Goal: Information Seeking & Learning: Compare options

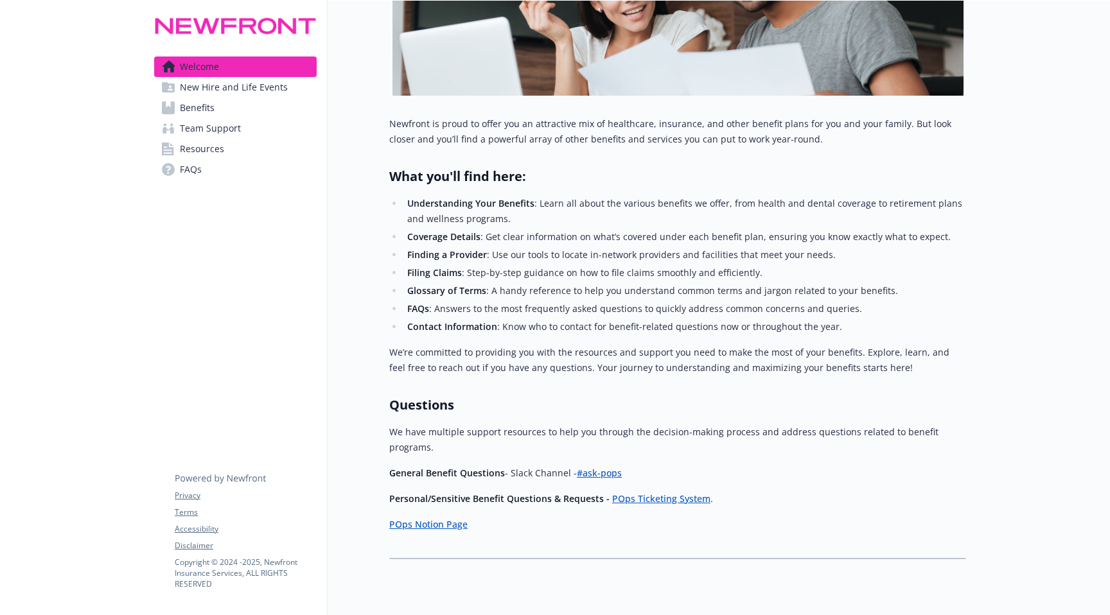
scroll to position [316, 0]
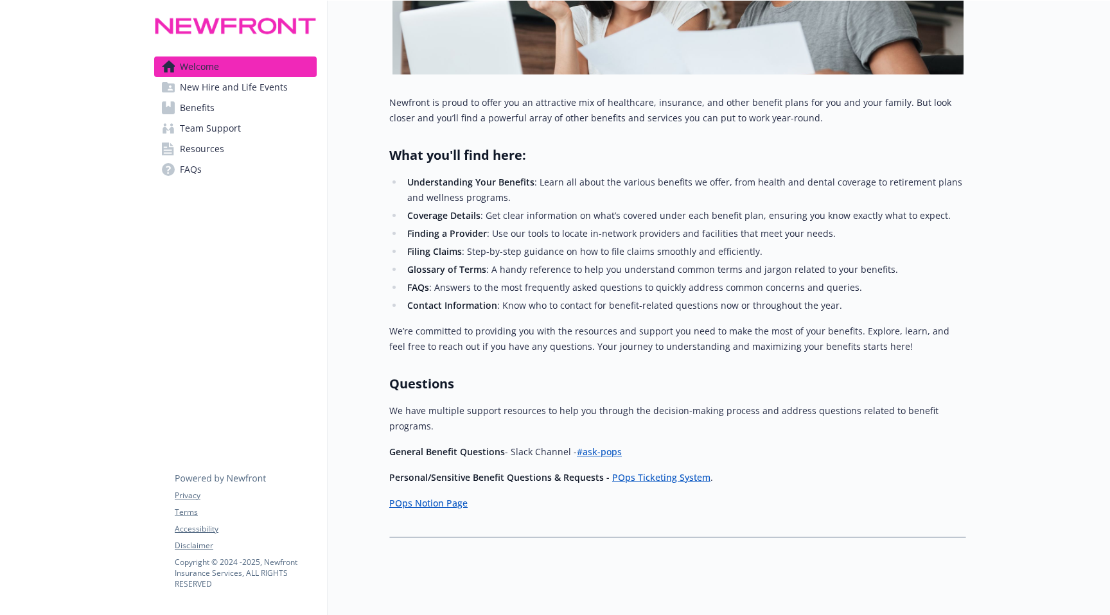
click at [266, 90] on span "New Hire and Life Events" at bounding box center [234, 87] width 108 height 21
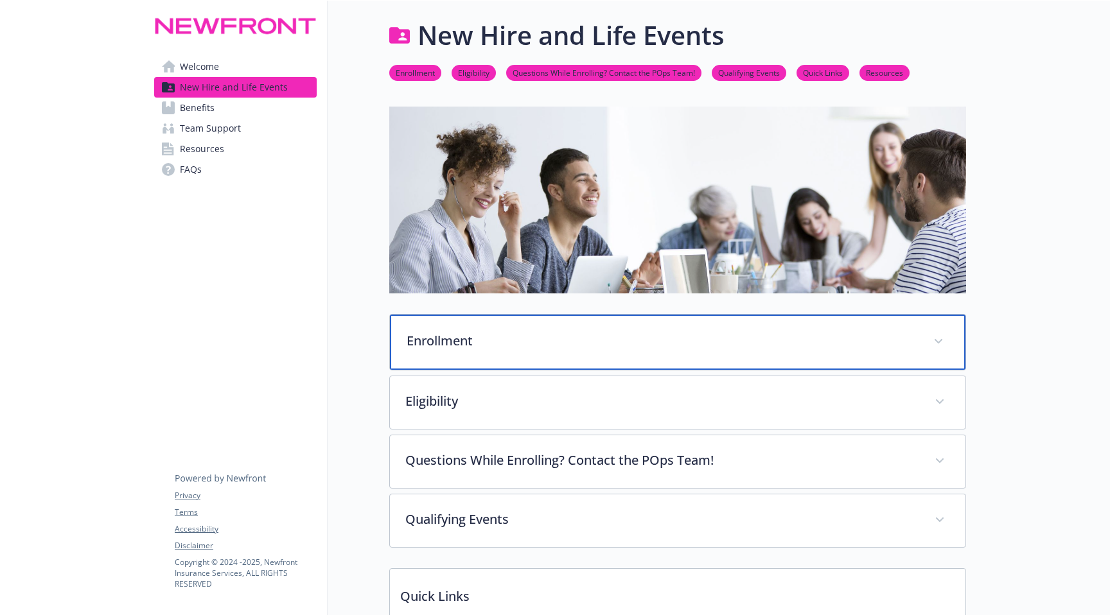
click at [512, 353] on div "Enrollment" at bounding box center [677, 342] width 575 height 55
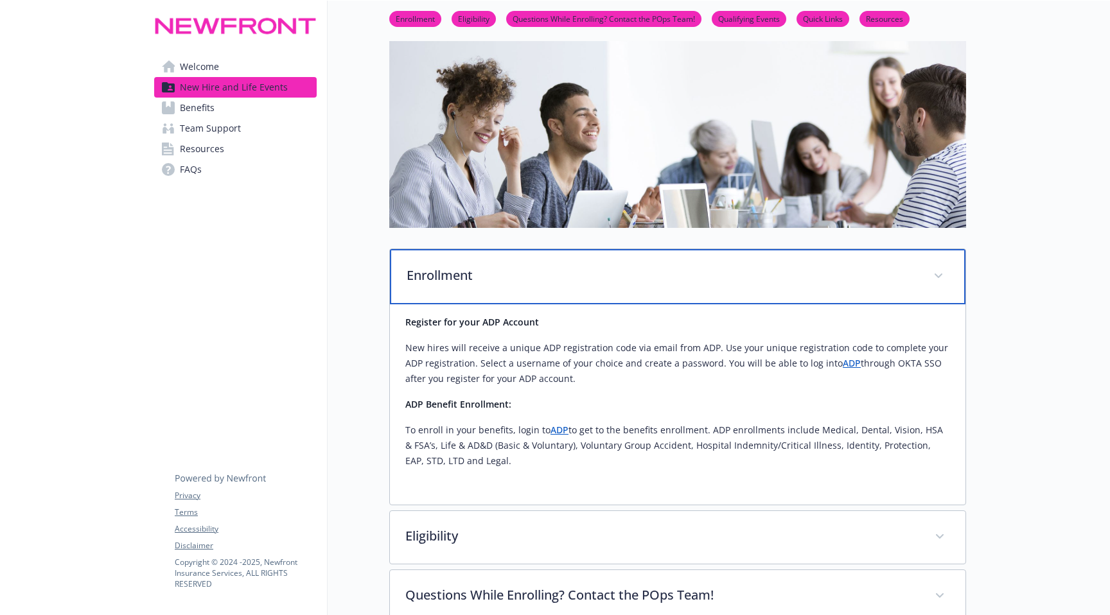
scroll to position [60, 0]
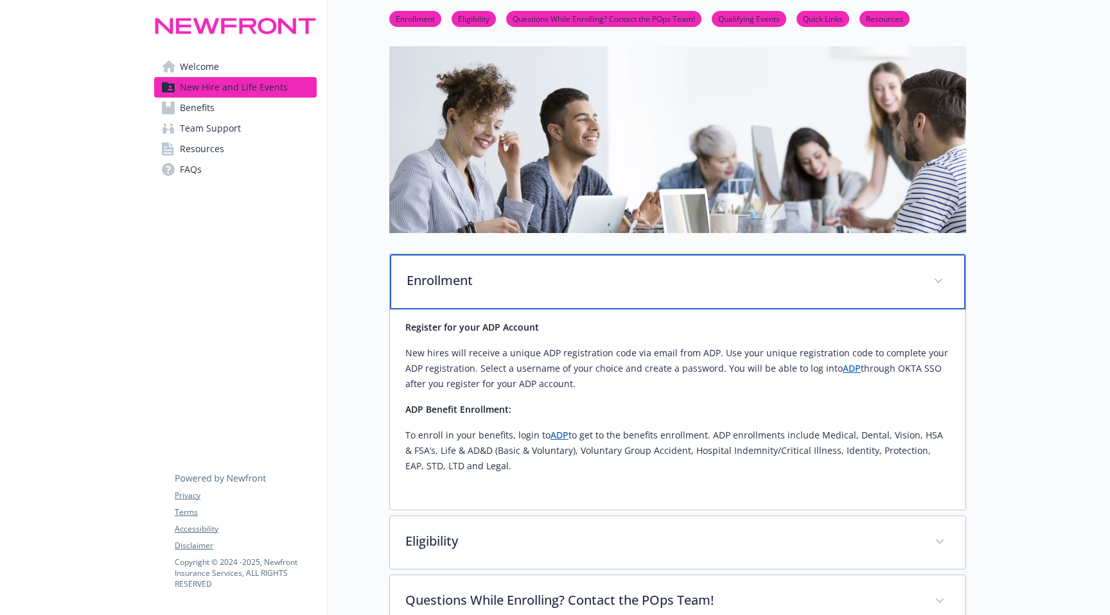
click at [565, 279] on p "Enrollment" at bounding box center [662, 280] width 511 height 19
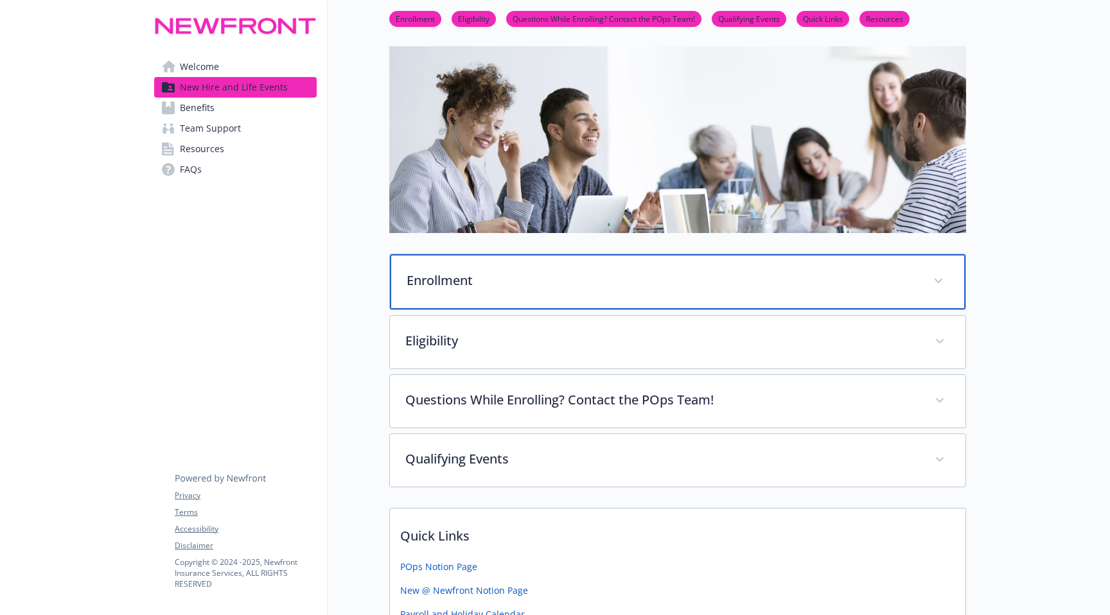
scroll to position [0, 0]
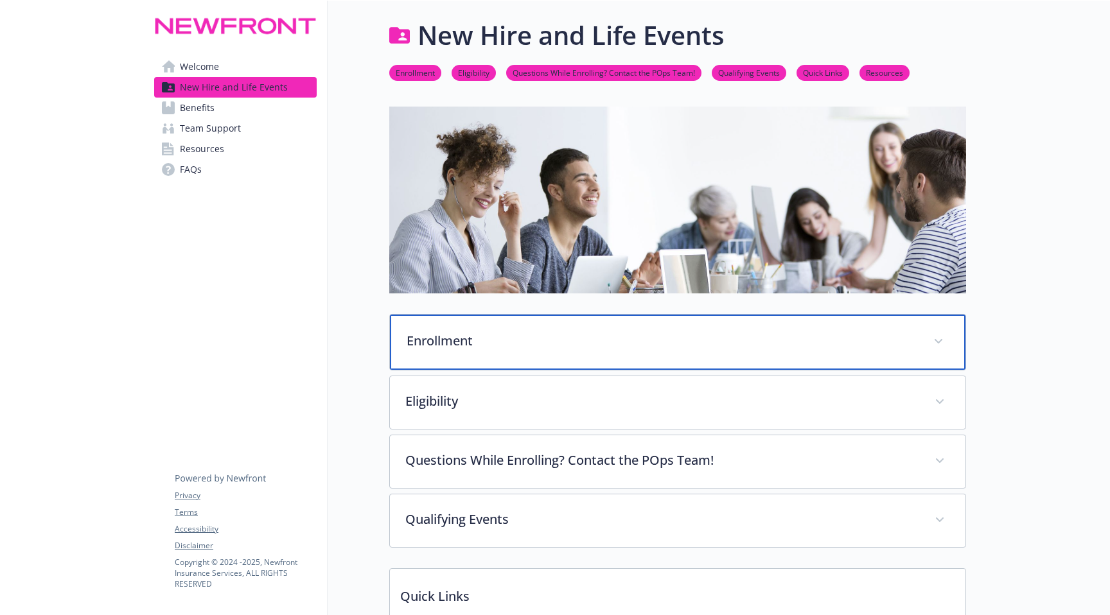
click at [555, 337] on p "Enrollment" at bounding box center [662, 340] width 511 height 19
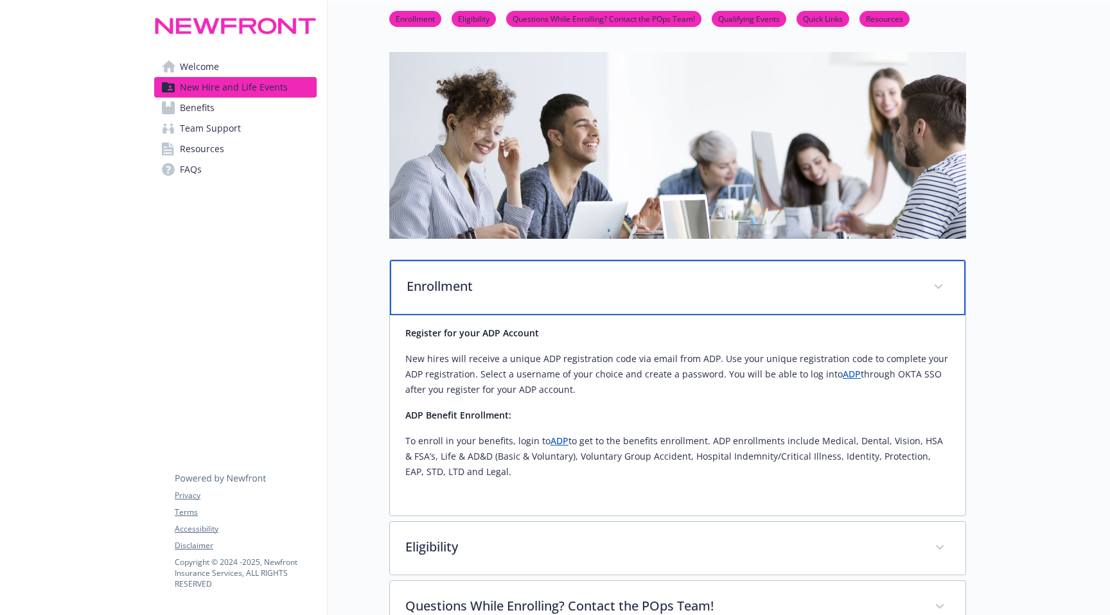
scroll to position [57, 0]
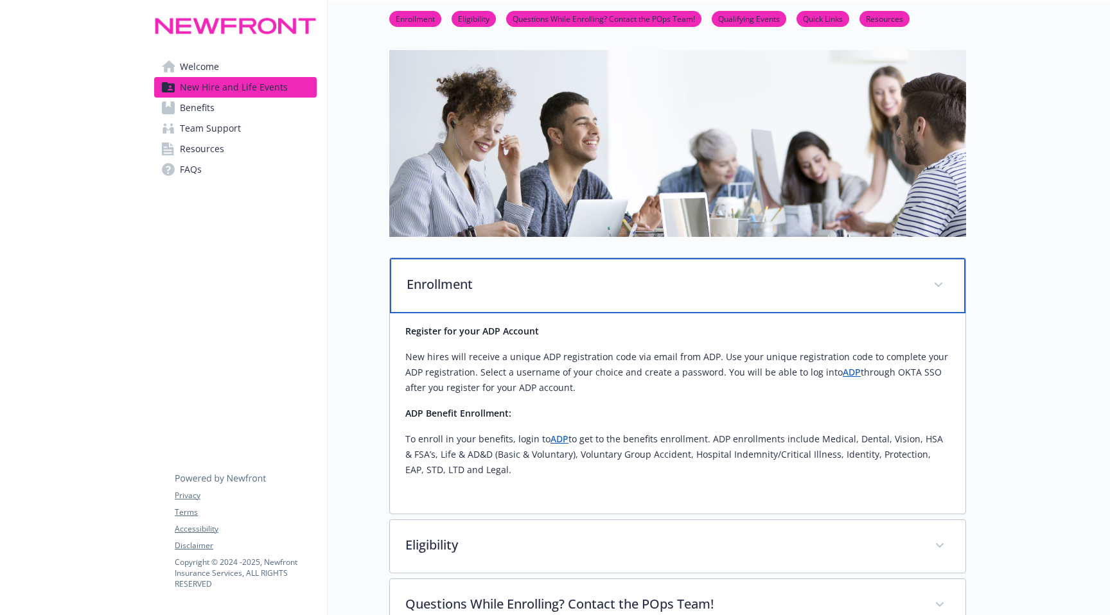
click at [579, 295] on div "Enrollment" at bounding box center [677, 285] width 575 height 55
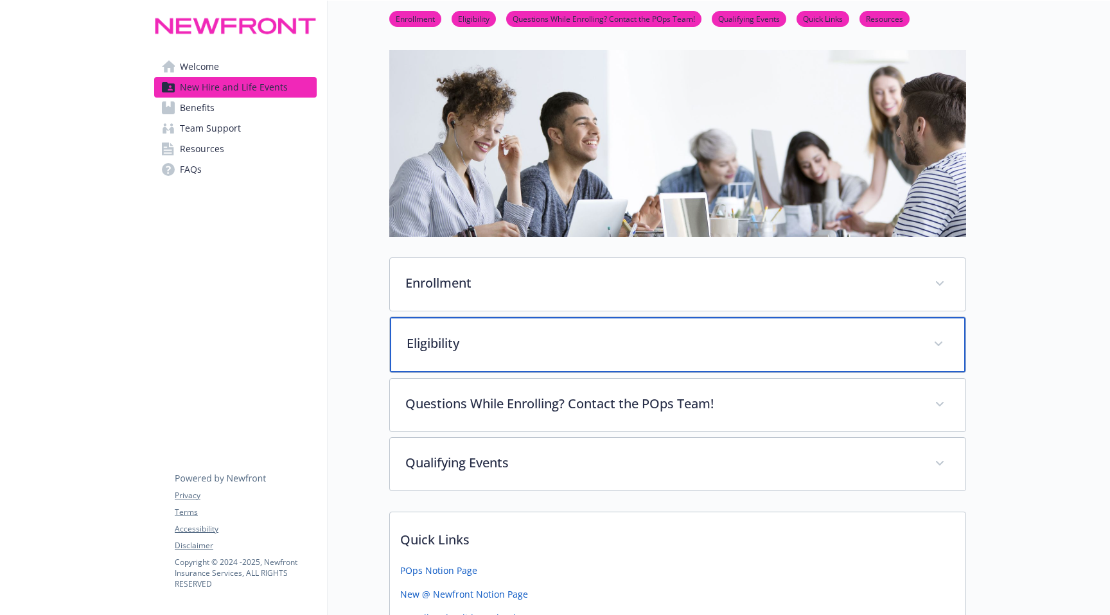
click at [544, 337] on p "Eligibility" at bounding box center [662, 343] width 511 height 19
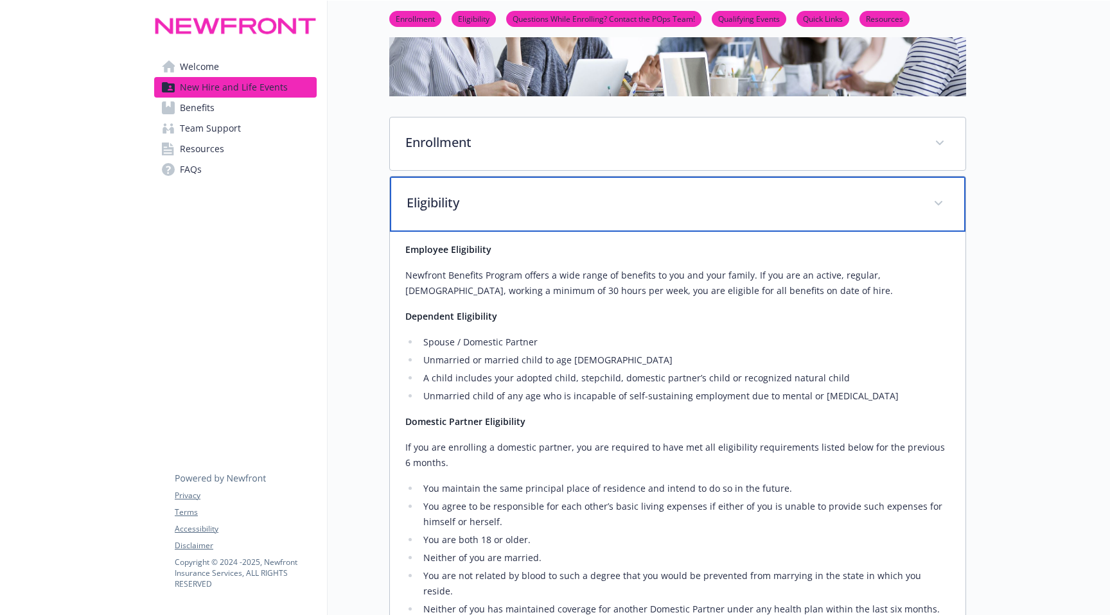
scroll to position [180, 0]
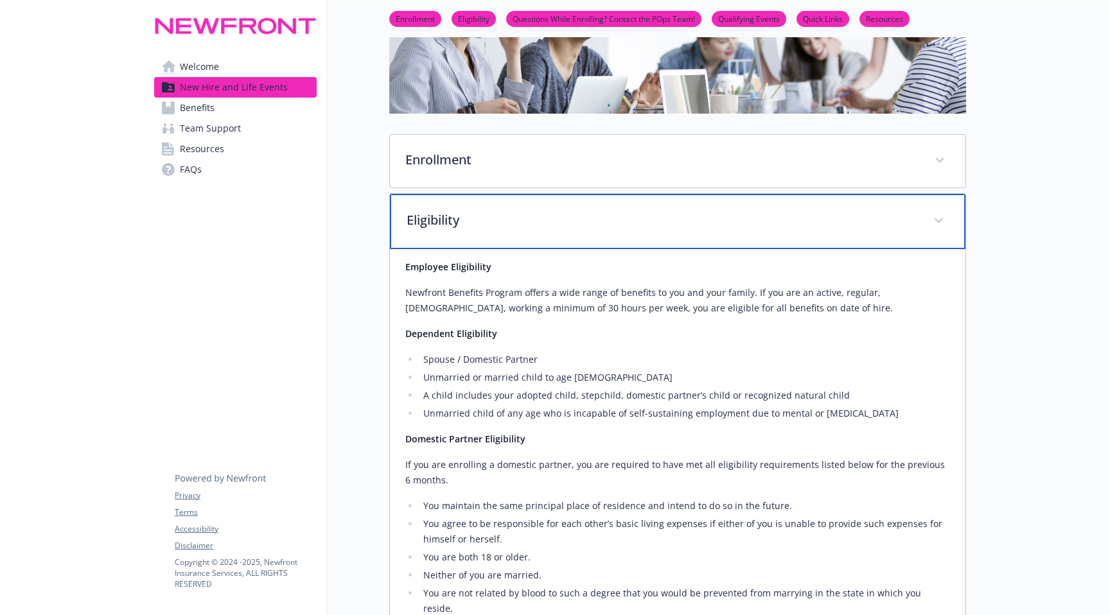
click at [583, 231] on div "Eligibility" at bounding box center [677, 221] width 575 height 55
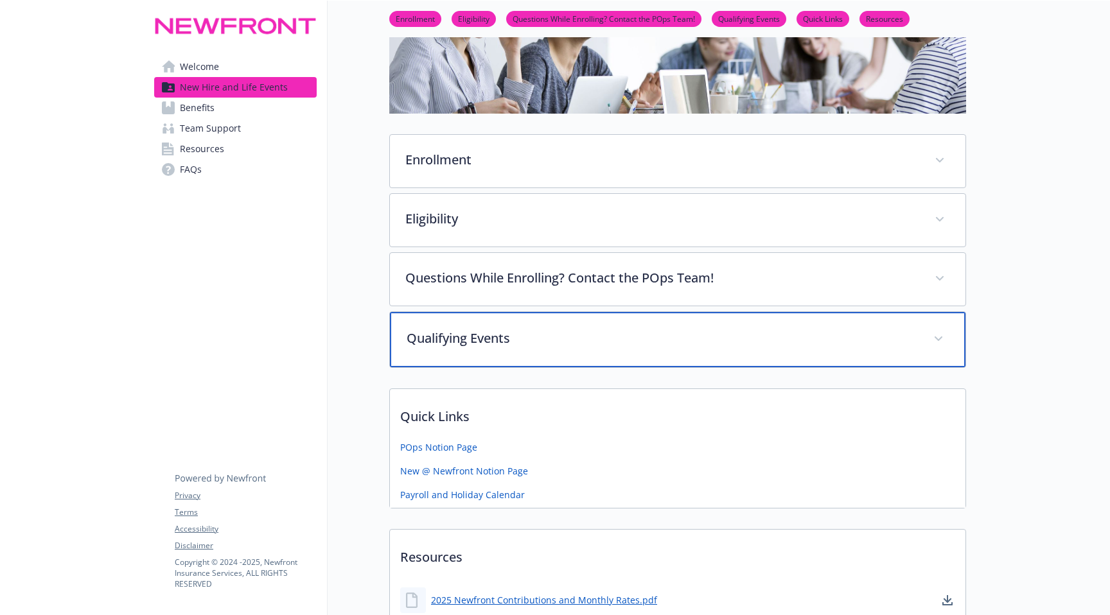
click at [516, 335] on p "Qualifying Events" at bounding box center [662, 338] width 511 height 19
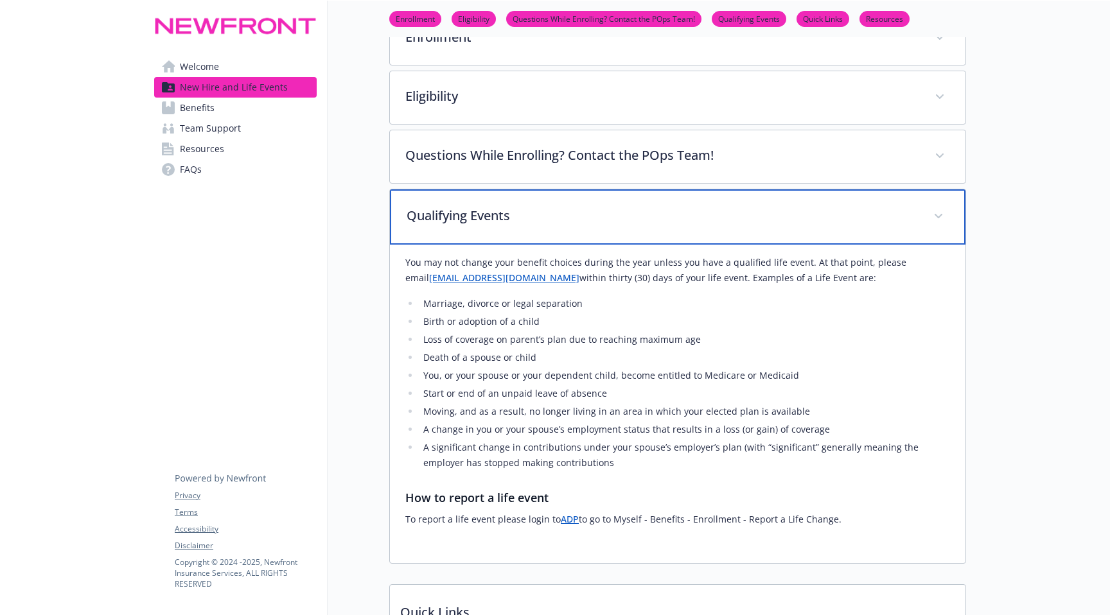
scroll to position [349, 0]
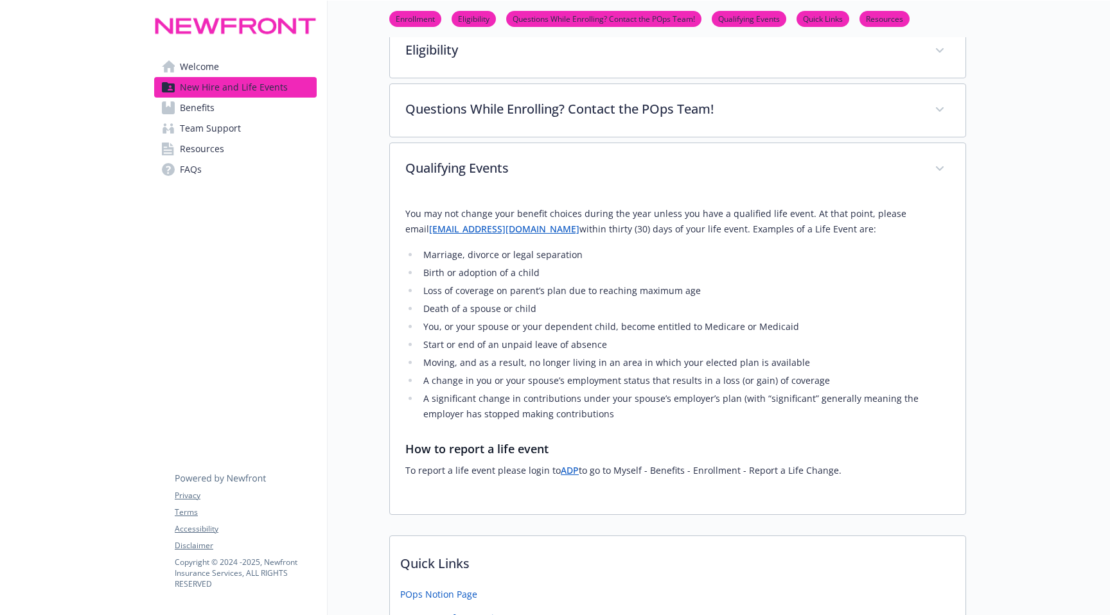
click at [236, 112] on link "Benefits" at bounding box center [235, 108] width 162 height 21
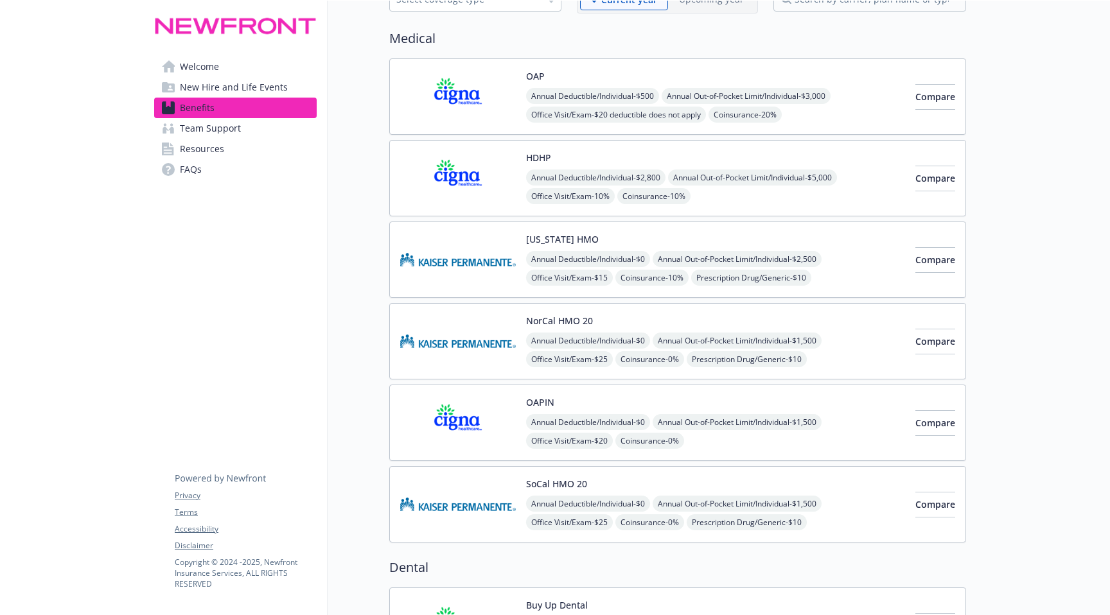
scroll to position [81, 0]
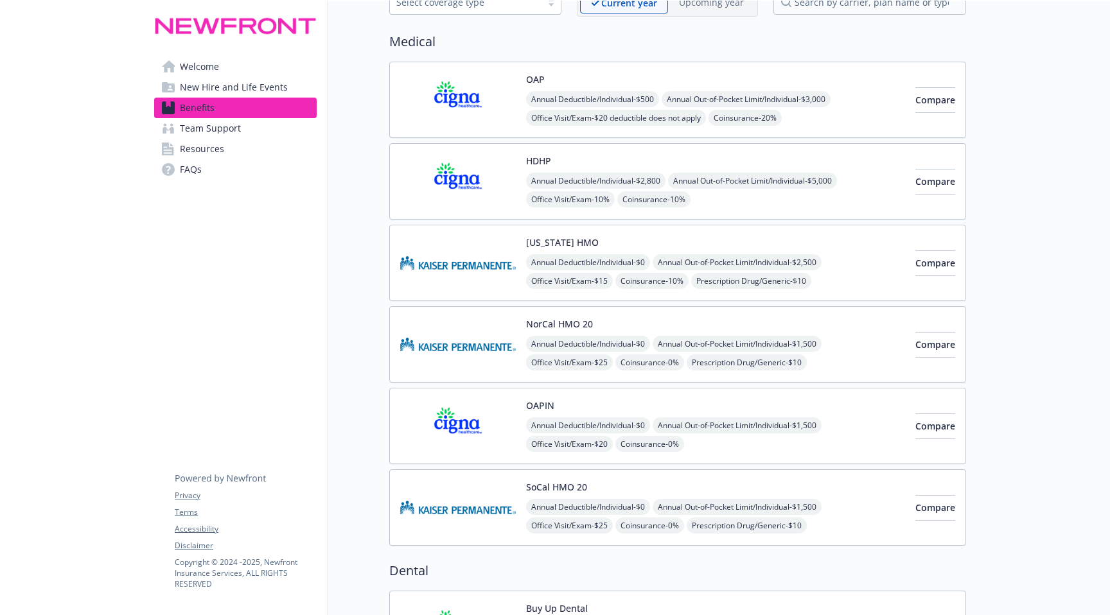
click at [457, 122] on img at bounding box center [458, 100] width 116 height 55
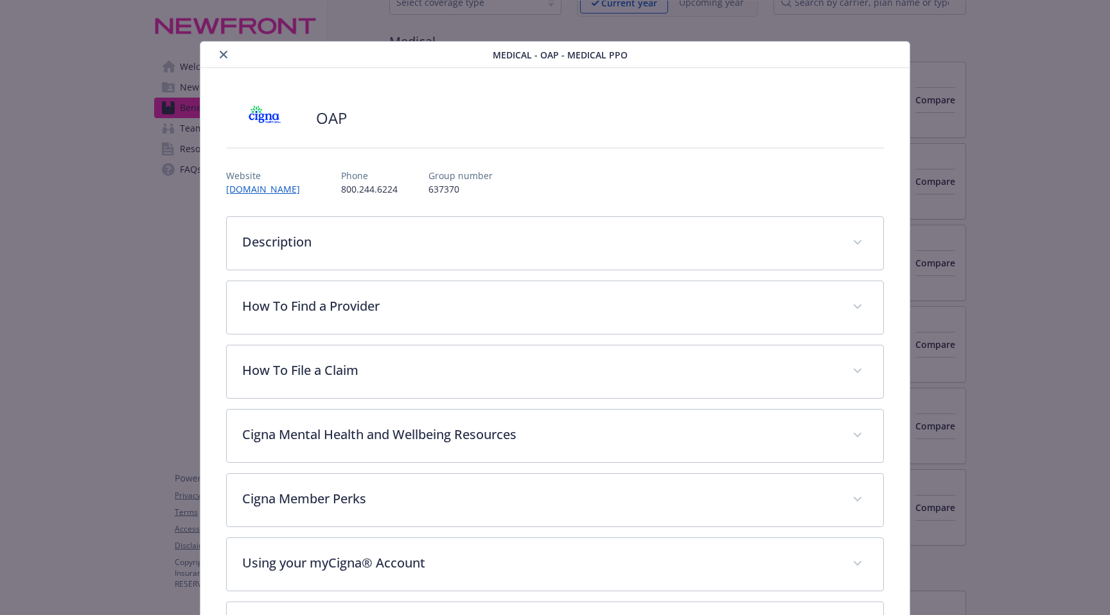
click at [220, 51] on icon "close" at bounding box center [224, 55] width 8 height 8
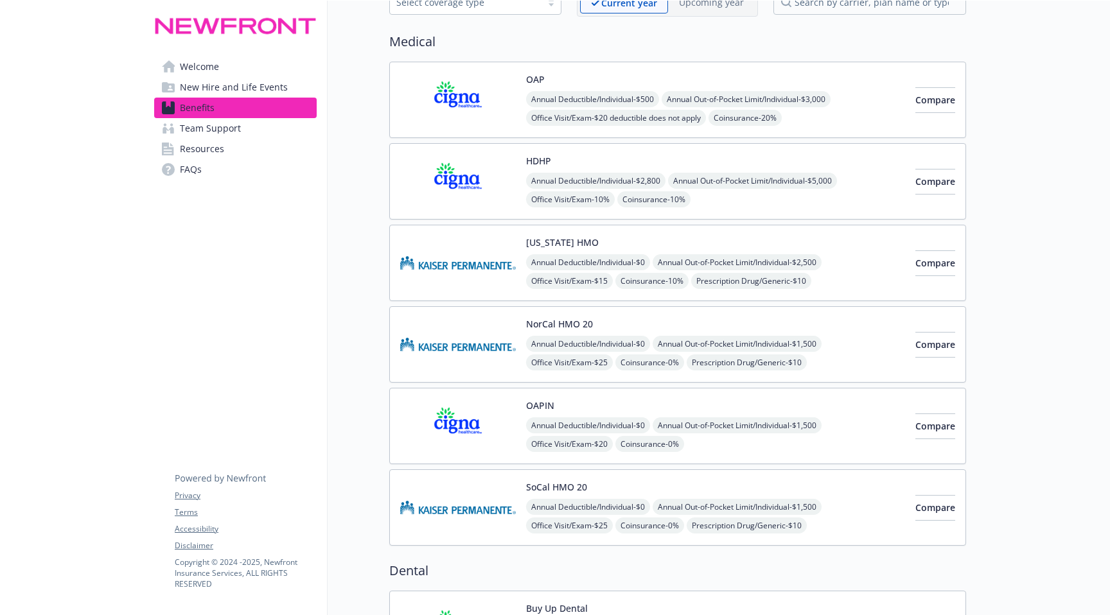
click at [486, 114] on img at bounding box center [458, 100] width 116 height 55
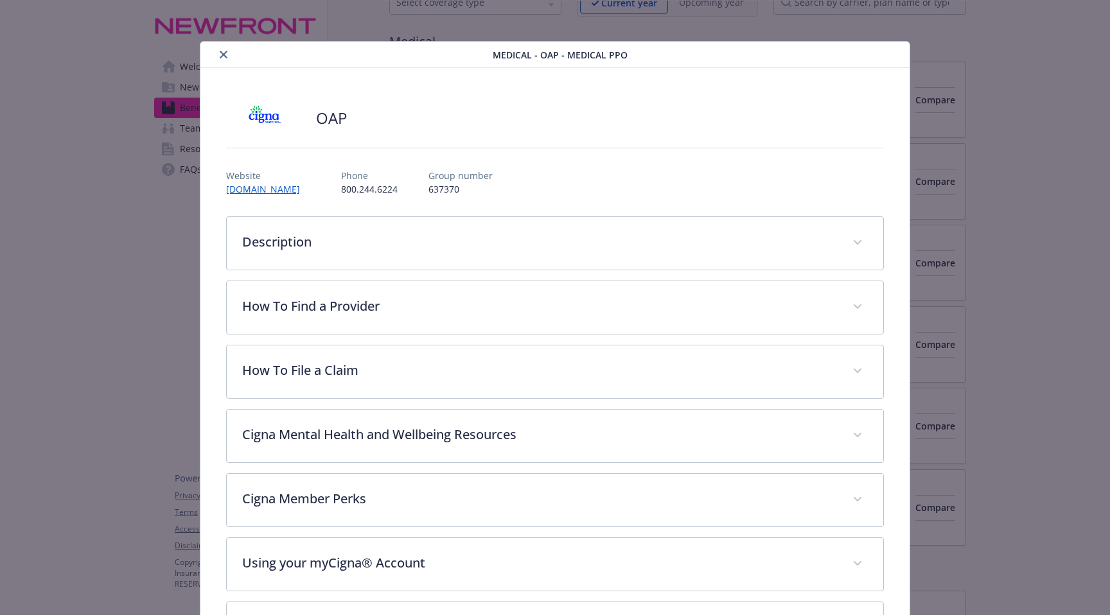
scroll to position [39, 0]
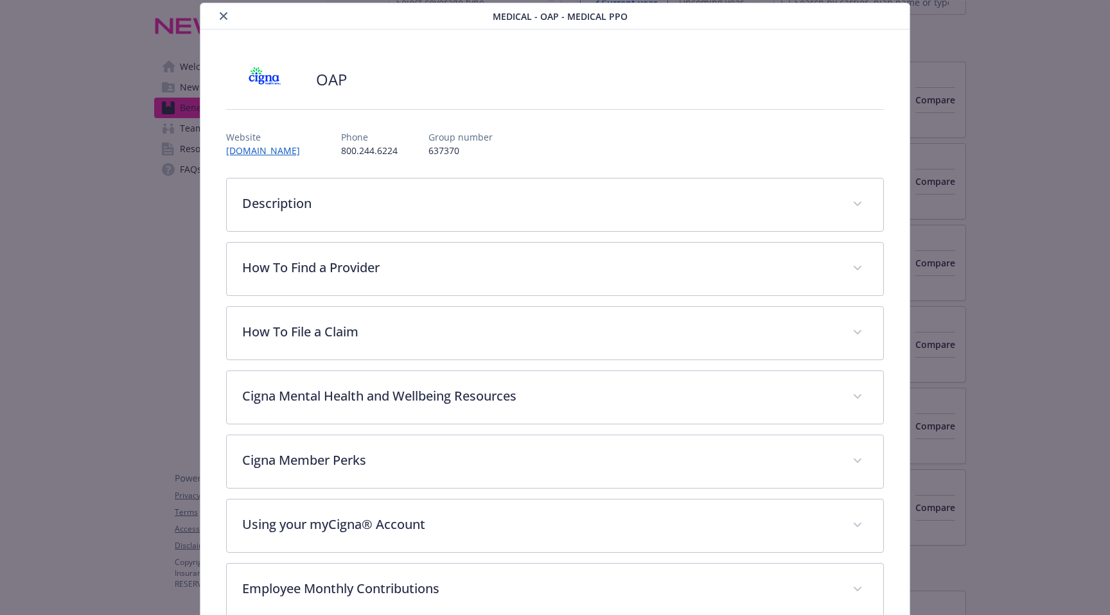
click at [224, 17] on icon "close" at bounding box center [224, 16] width 8 height 8
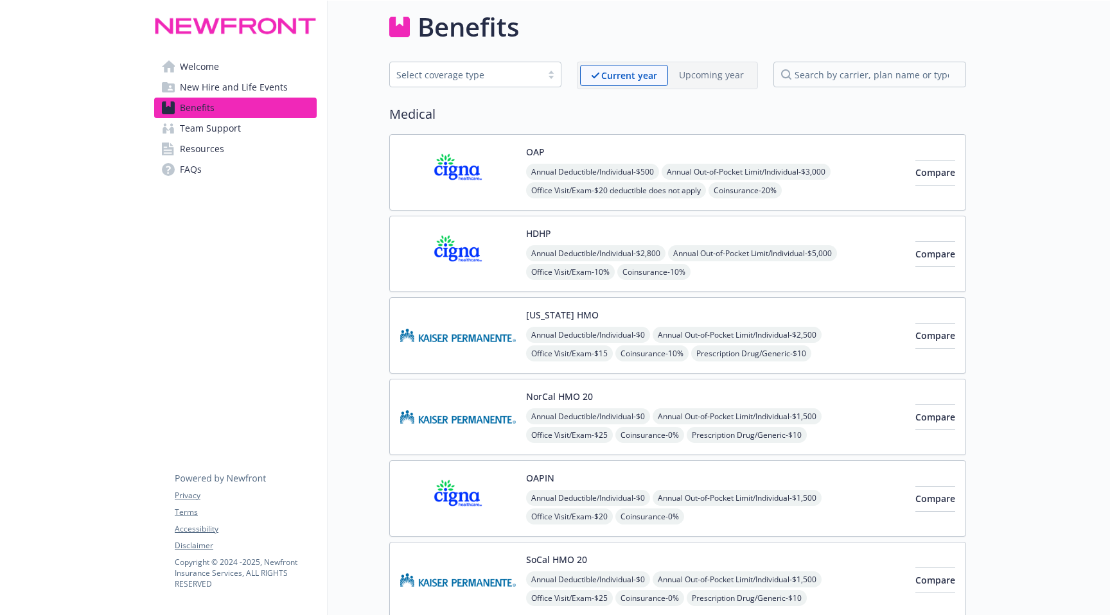
scroll to position [6, 0]
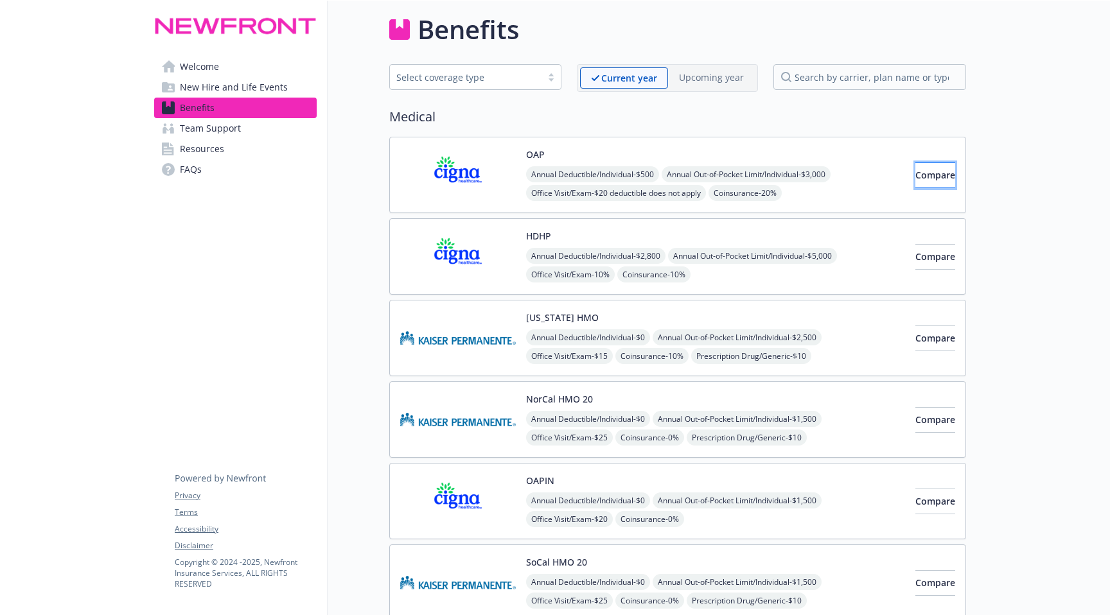
click at [915, 168] on button "Compare" at bounding box center [935, 175] width 40 height 26
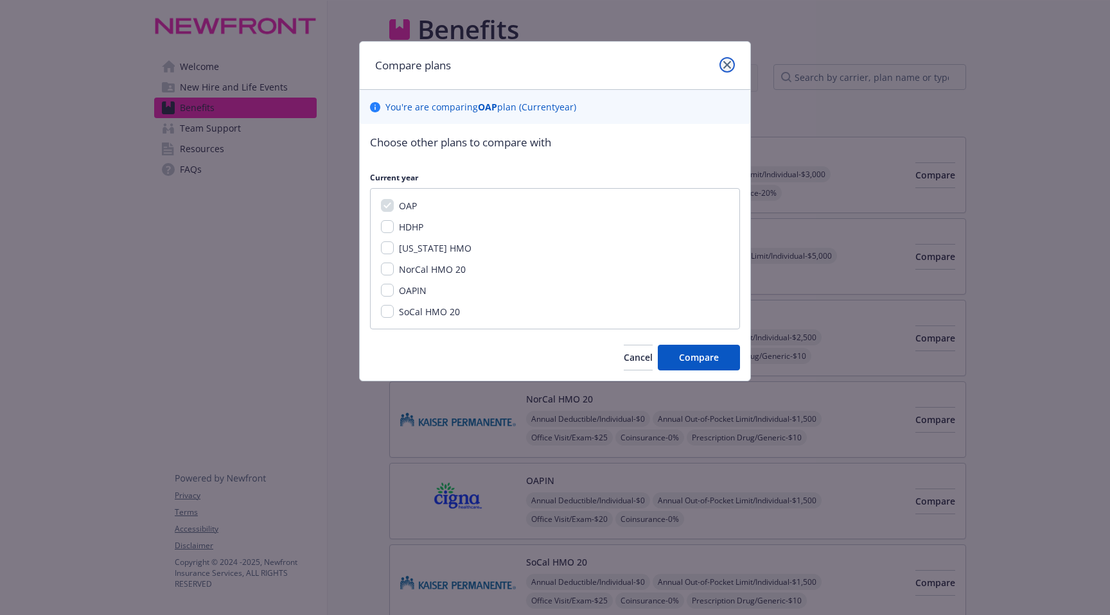
click at [729, 61] on icon "close" at bounding box center [727, 65] width 8 height 8
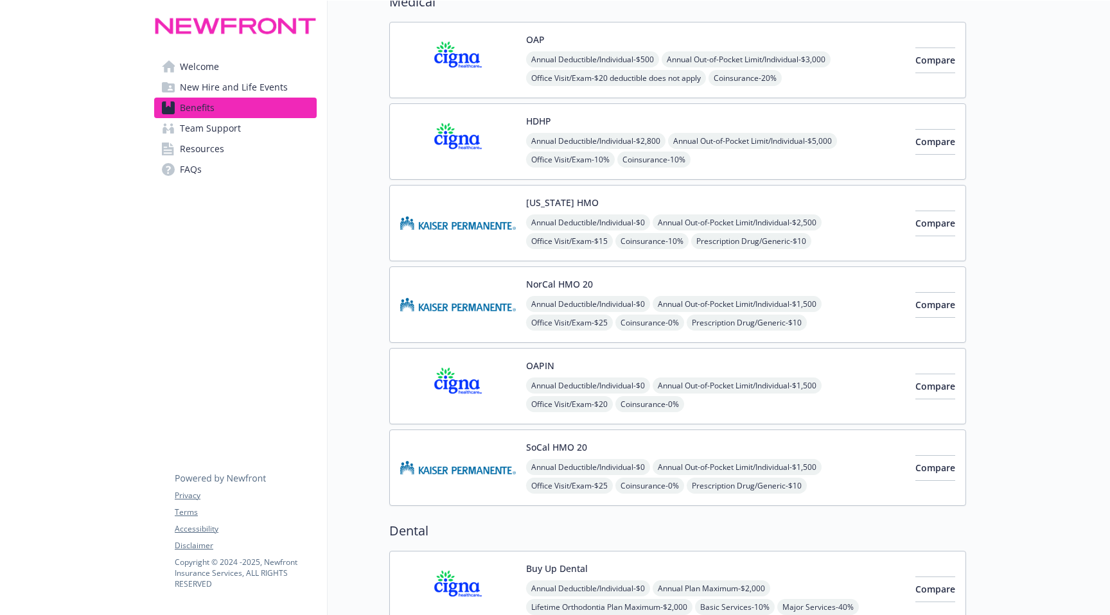
scroll to position [116, 0]
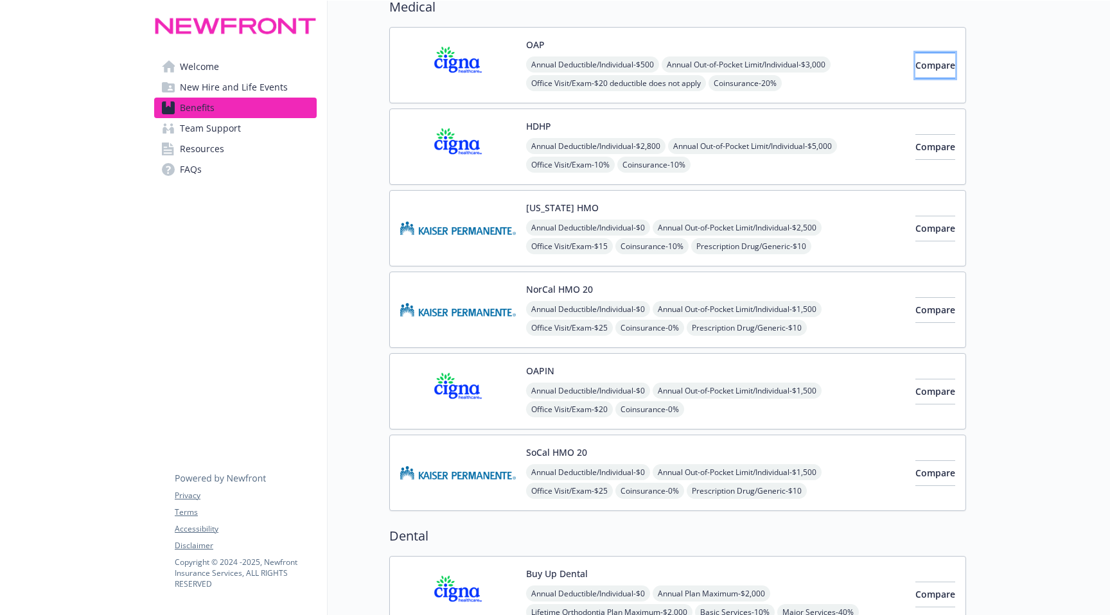
click at [920, 58] on button "Compare" at bounding box center [935, 66] width 40 height 26
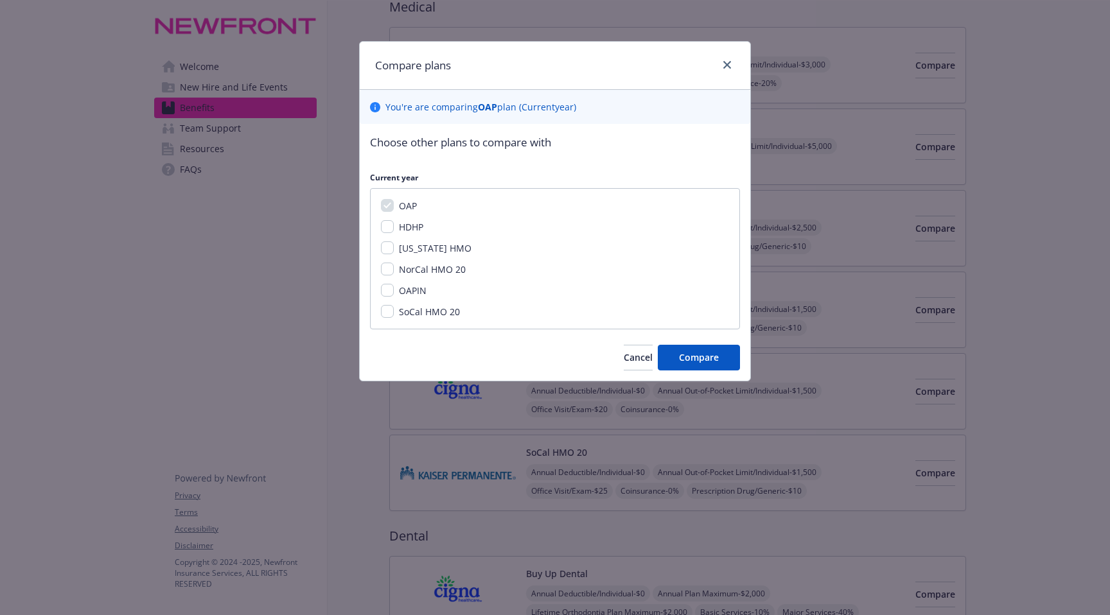
click at [412, 230] on span "HDHP" at bounding box center [411, 227] width 24 height 12
click at [394, 230] on input "HDHP" at bounding box center [387, 226] width 13 height 13
checkbox input "true"
click at [409, 295] on span "OAPIN" at bounding box center [413, 291] width 28 height 12
click at [394, 295] on input "OAPIN" at bounding box center [387, 290] width 13 height 13
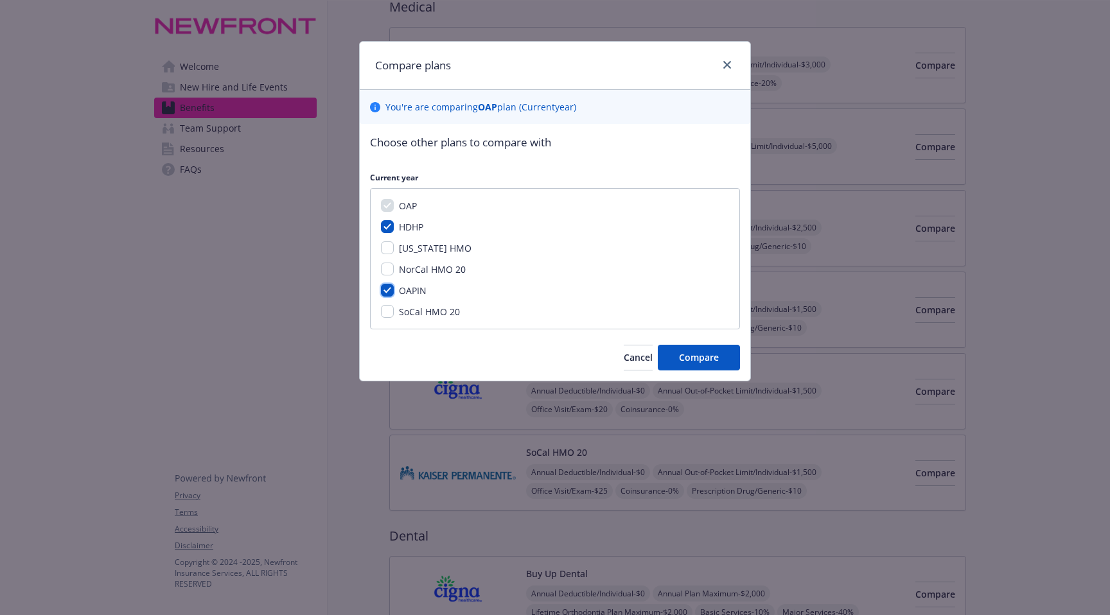
checkbox input "true"
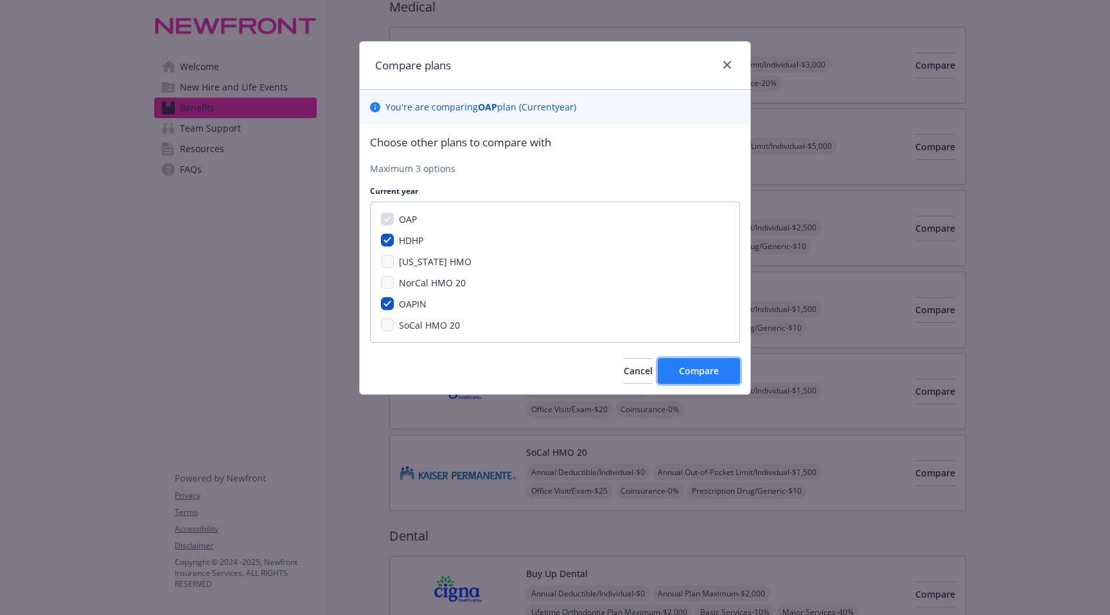
click at [699, 375] on span "Compare" at bounding box center [699, 371] width 40 height 12
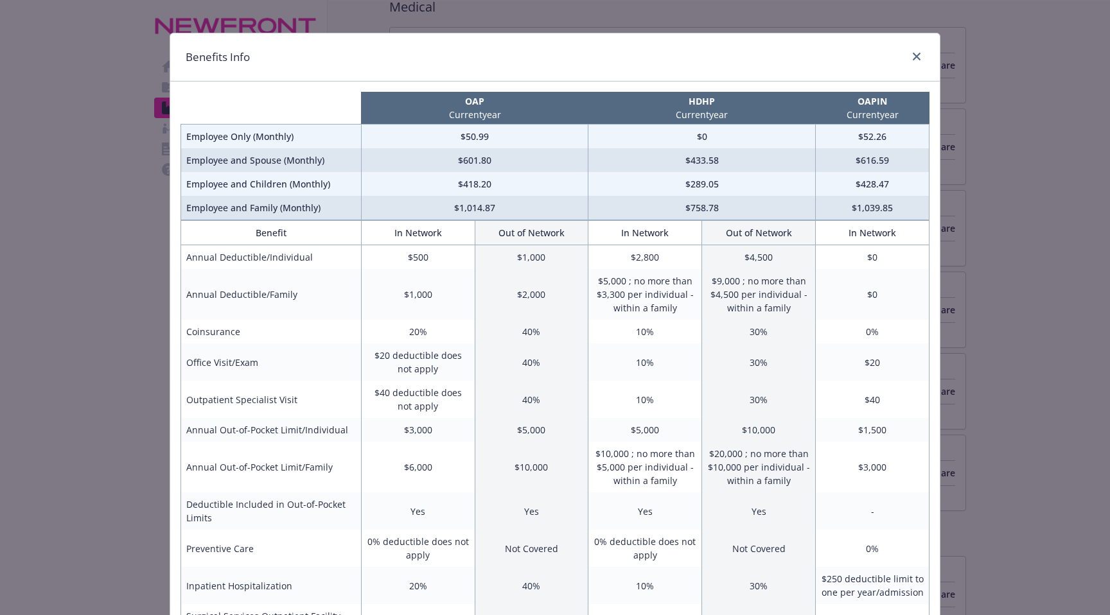
scroll to position [0, 0]
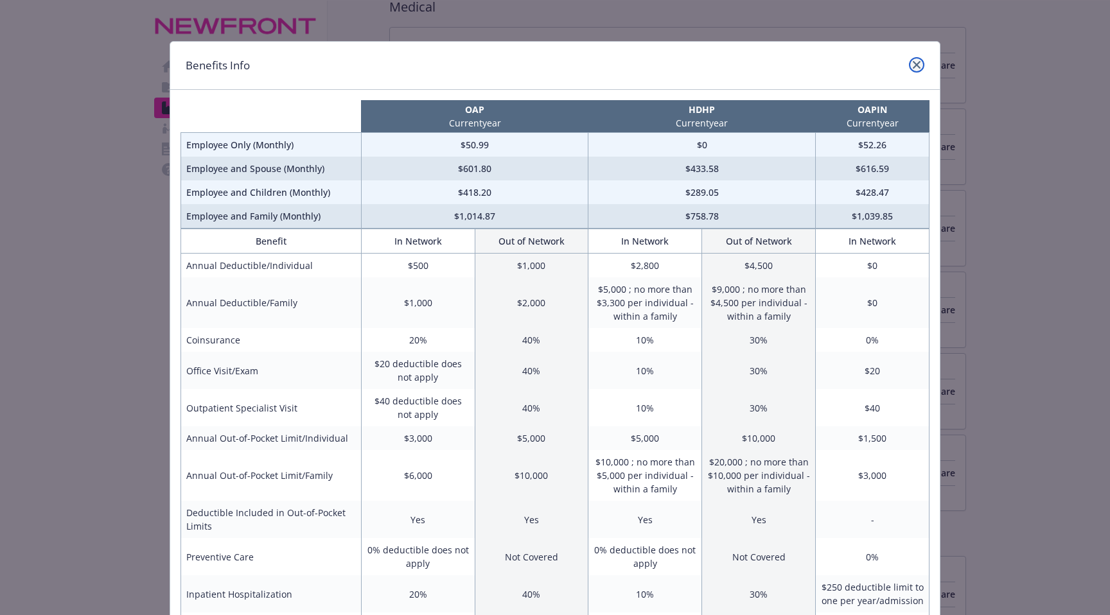
click at [916, 62] on icon "close" at bounding box center [917, 65] width 8 height 8
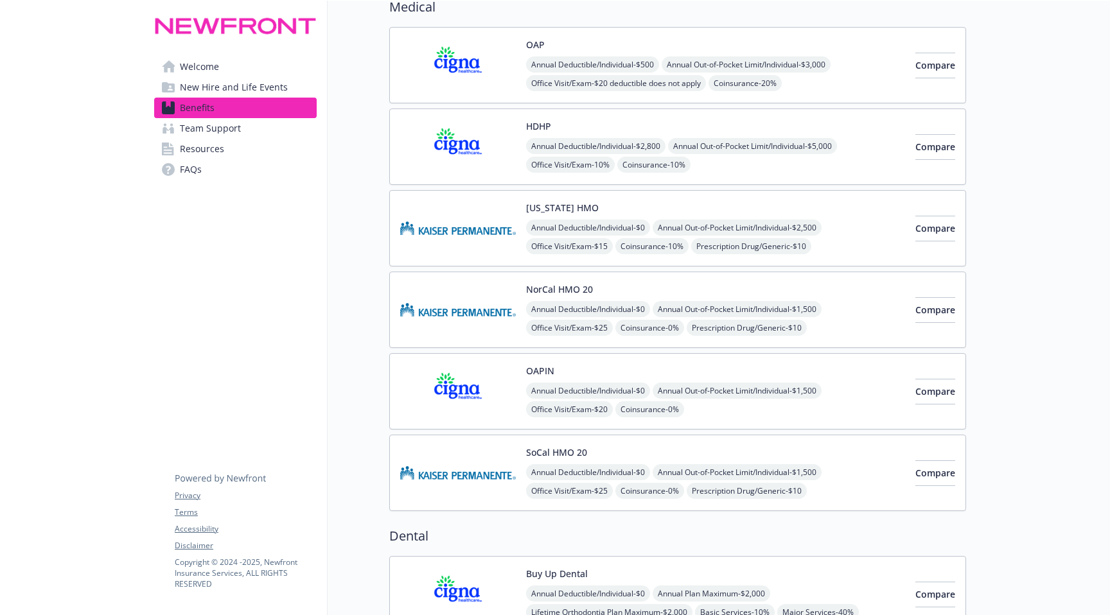
click at [736, 412] on div "Annual Deductible/Individual - $0 Annual Out-of-Pocket Limit/Individual - $1,50…" at bounding box center [715, 438] width 379 height 110
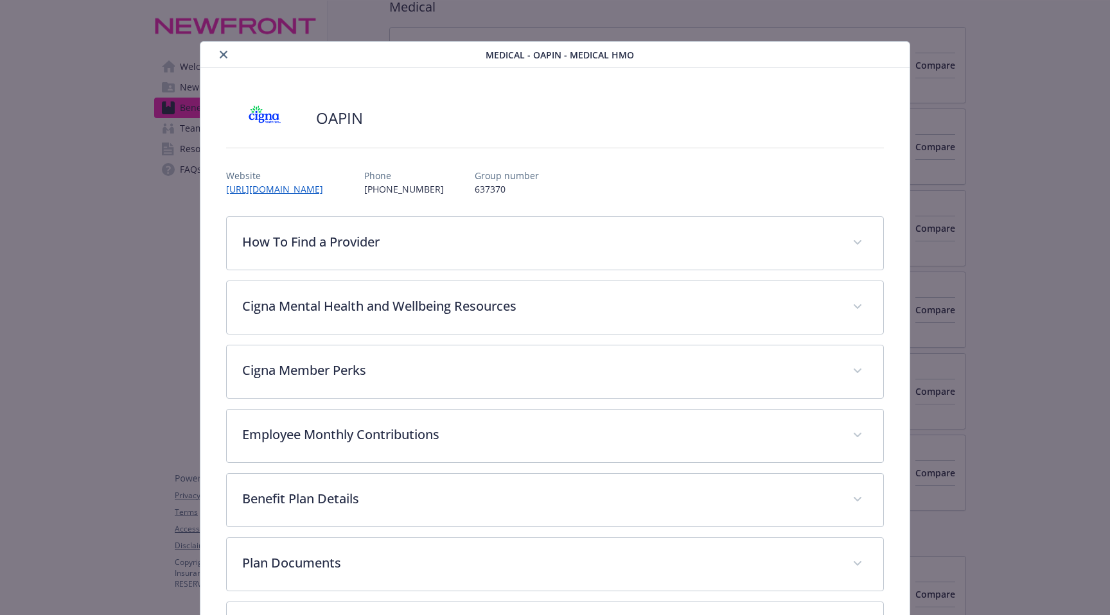
scroll to position [39, 0]
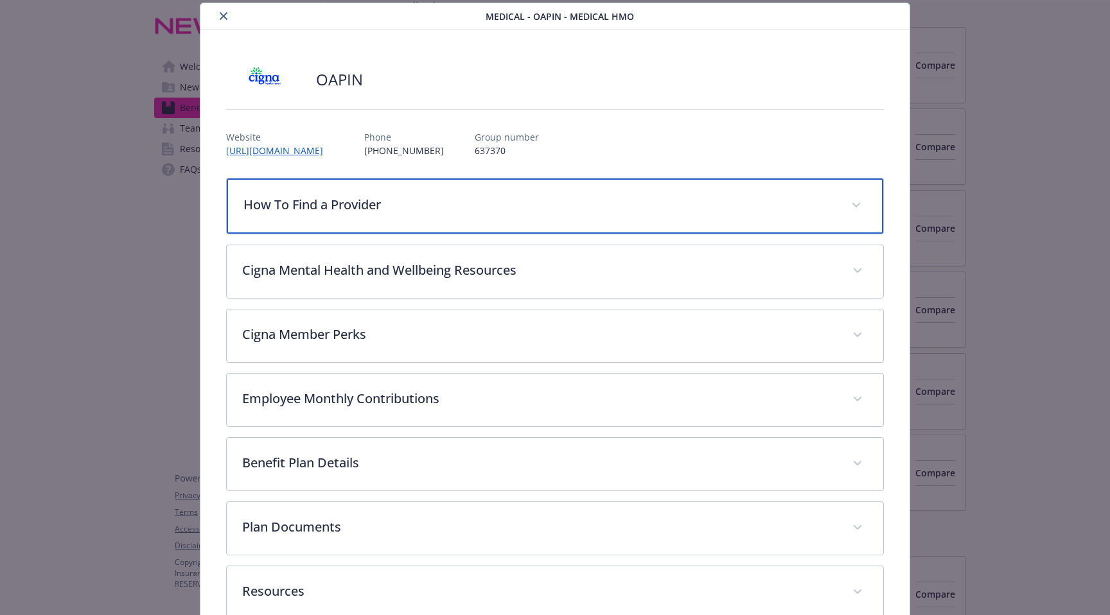
click at [498, 196] on p "How To Find a Provider" at bounding box center [539, 204] width 592 height 19
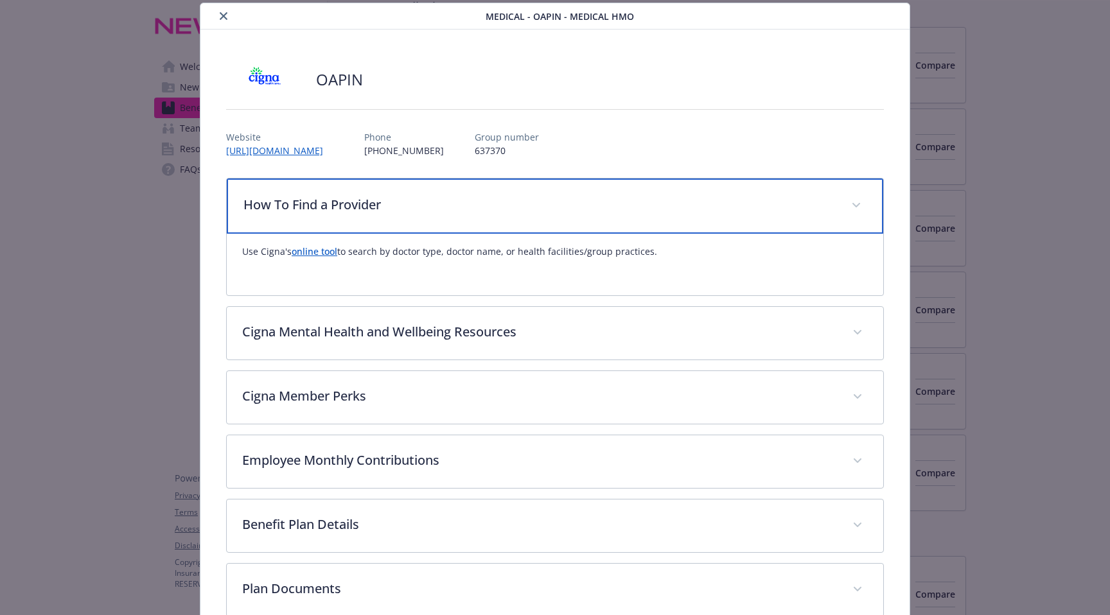
click at [498, 196] on p "How To Find a Provider" at bounding box center [539, 204] width 592 height 19
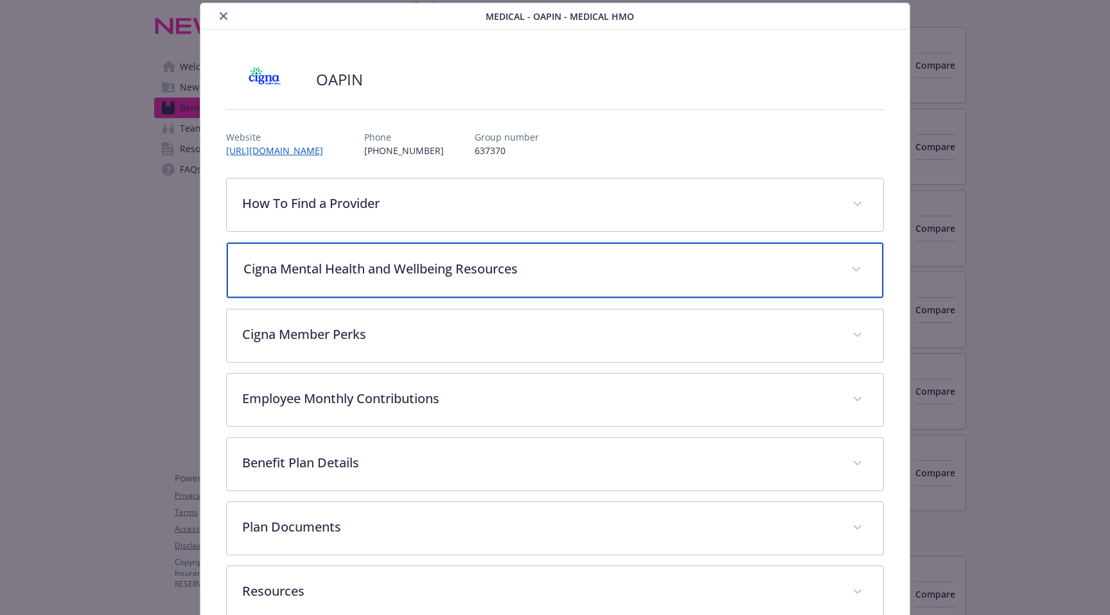
click at [474, 270] on p "Cigna Mental Health and Wellbeing Resources" at bounding box center [539, 268] width 592 height 19
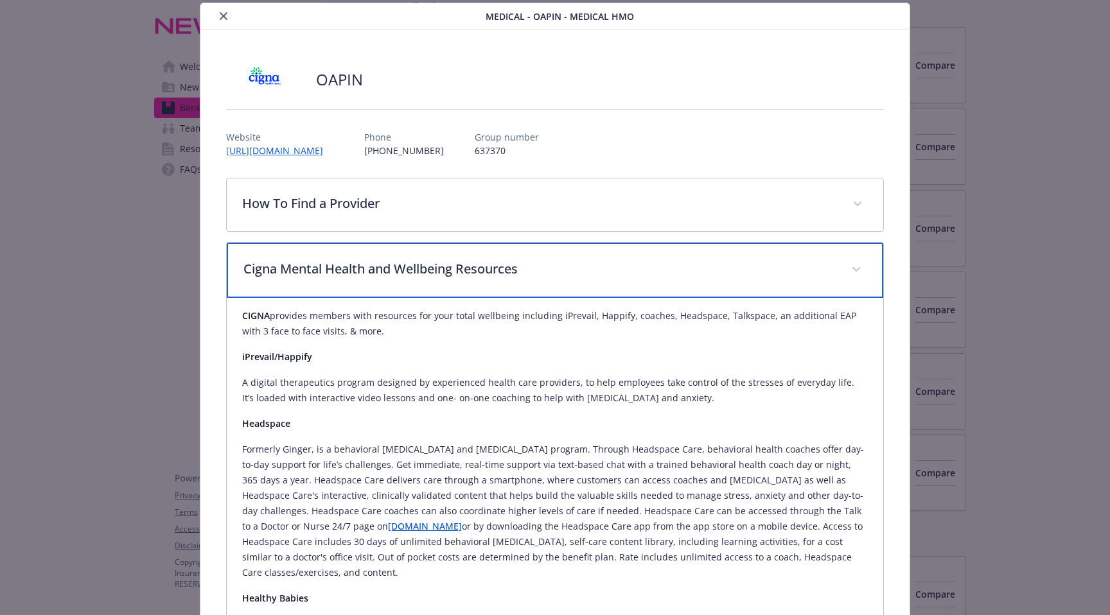
click at [474, 270] on p "Cigna Mental Health and Wellbeing Resources" at bounding box center [539, 268] width 592 height 19
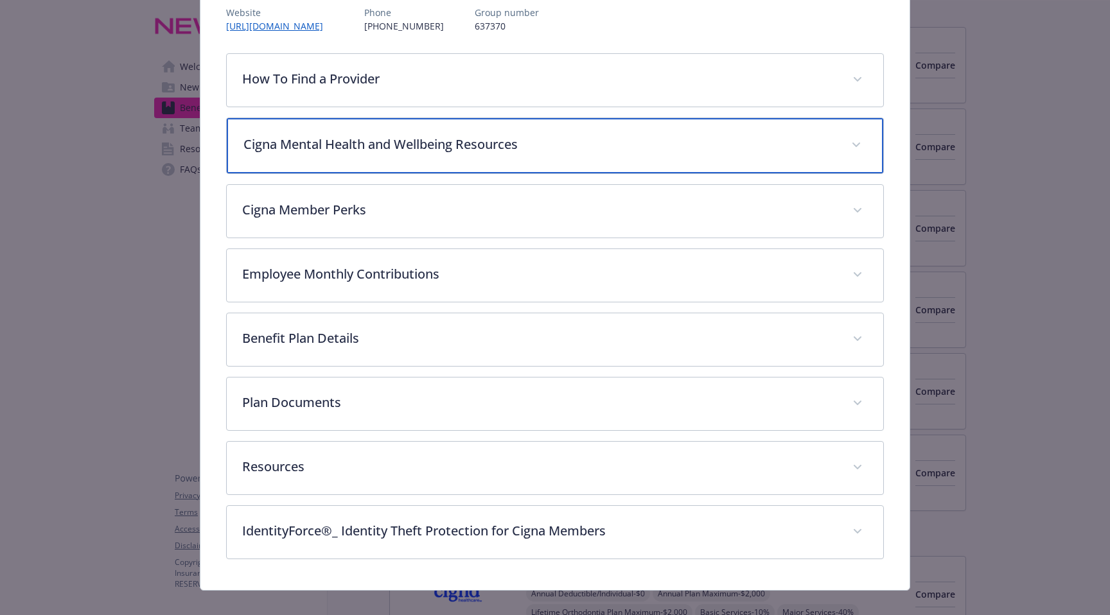
scroll to position [180, 0]
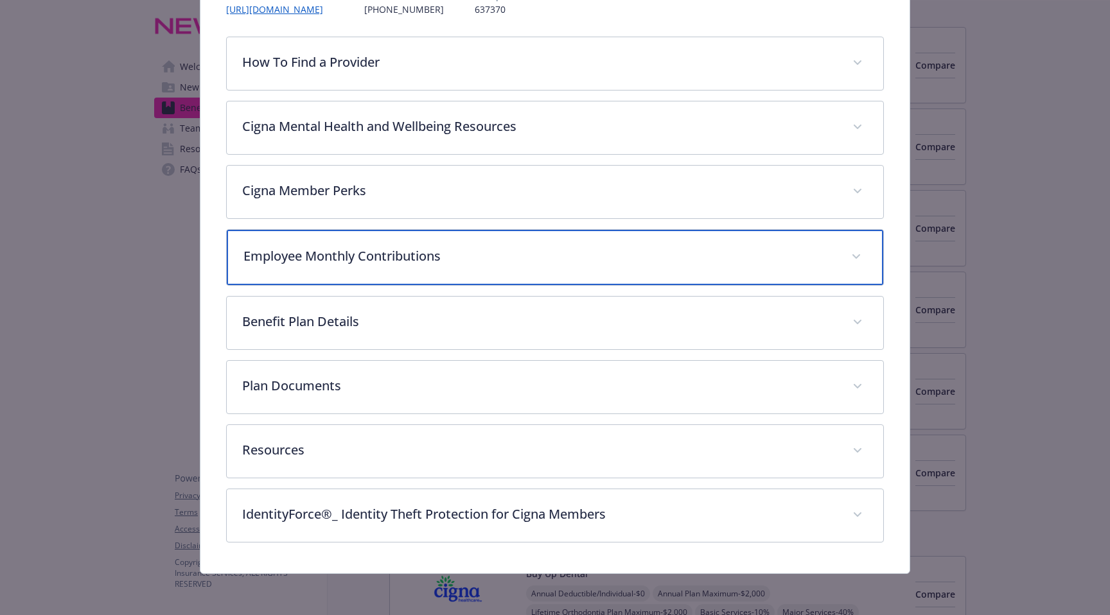
click at [405, 261] on p "Employee Monthly Contributions" at bounding box center [539, 256] width 592 height 19
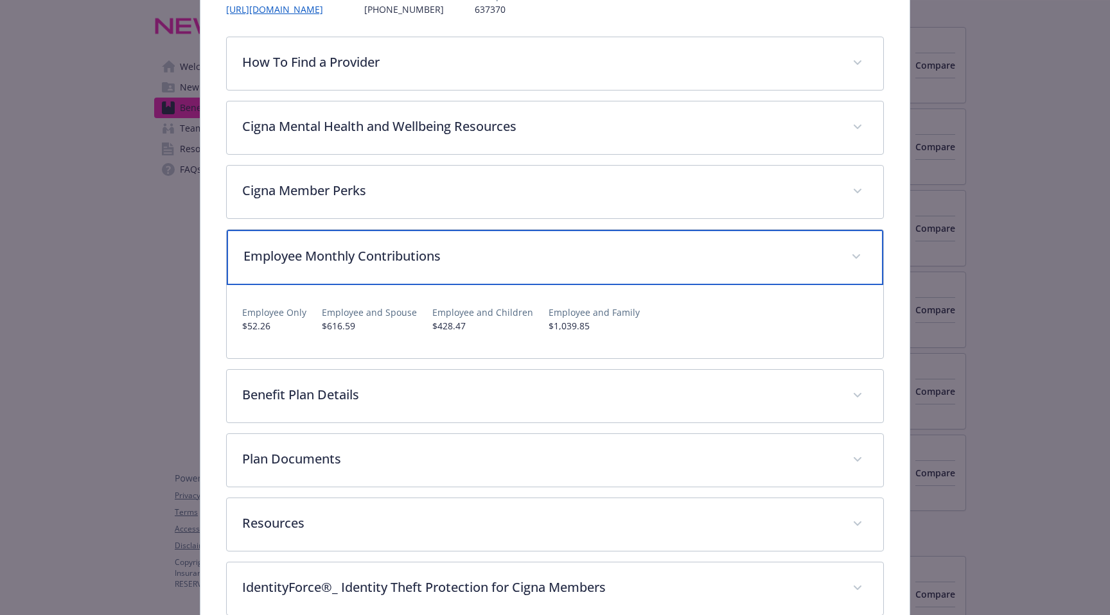
click at [405, 261] on p "Employee Monthly Contributions" at bounding box center [539, 256] width 592 height 19
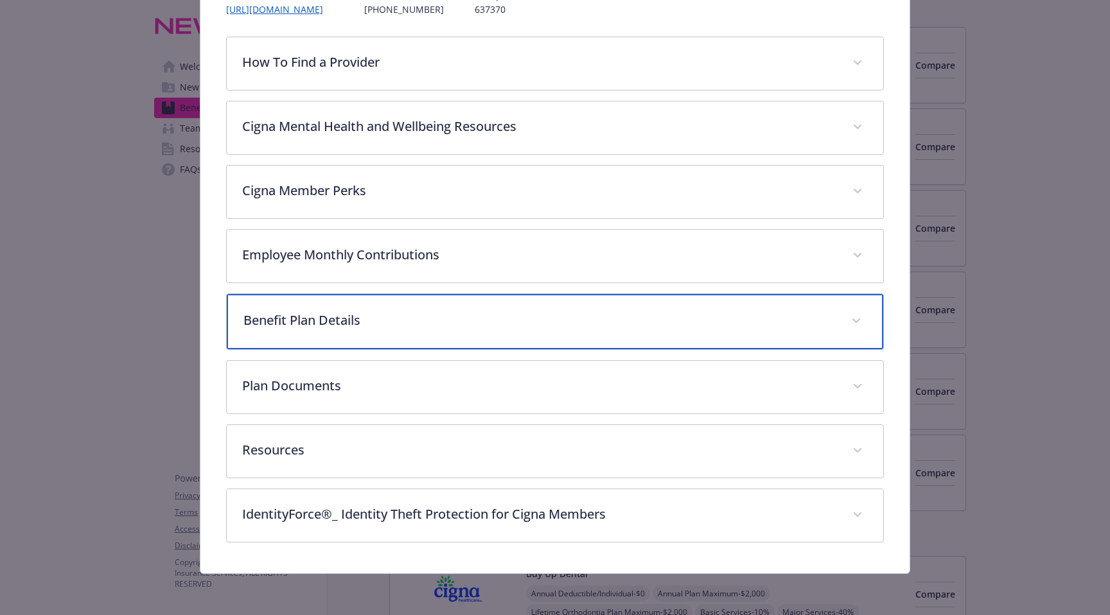
click at [389, 321] on p "Benefit Plan Details" at bounding box center [539, 320] width 592 height 19
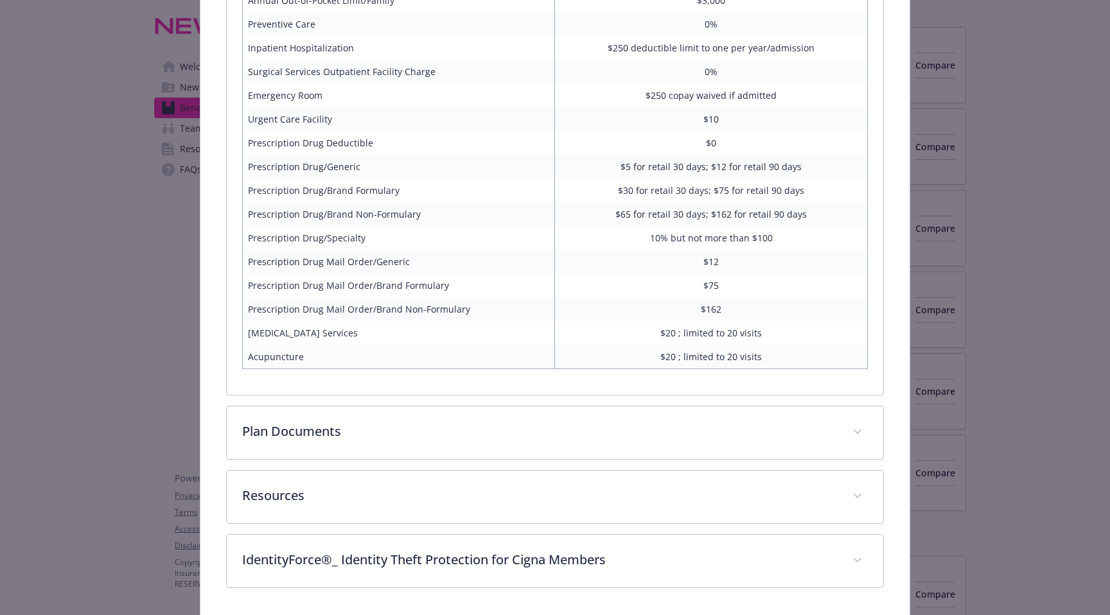
scroll to position [764, 0]
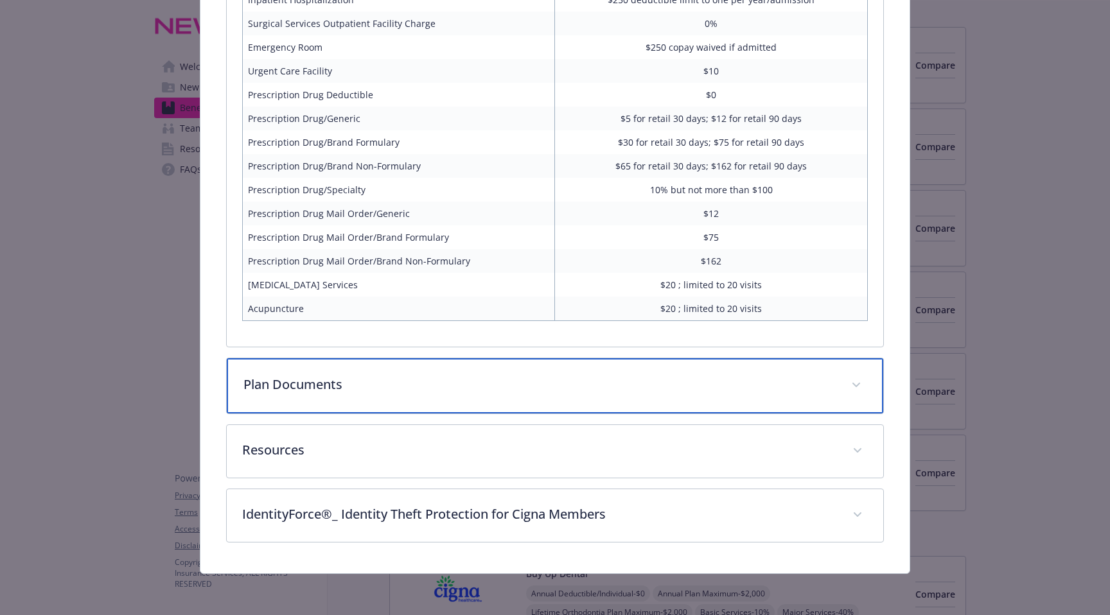
click at [436, 380] on p "Plan Documents" at bounding box center [539, 384] width 592 height 19
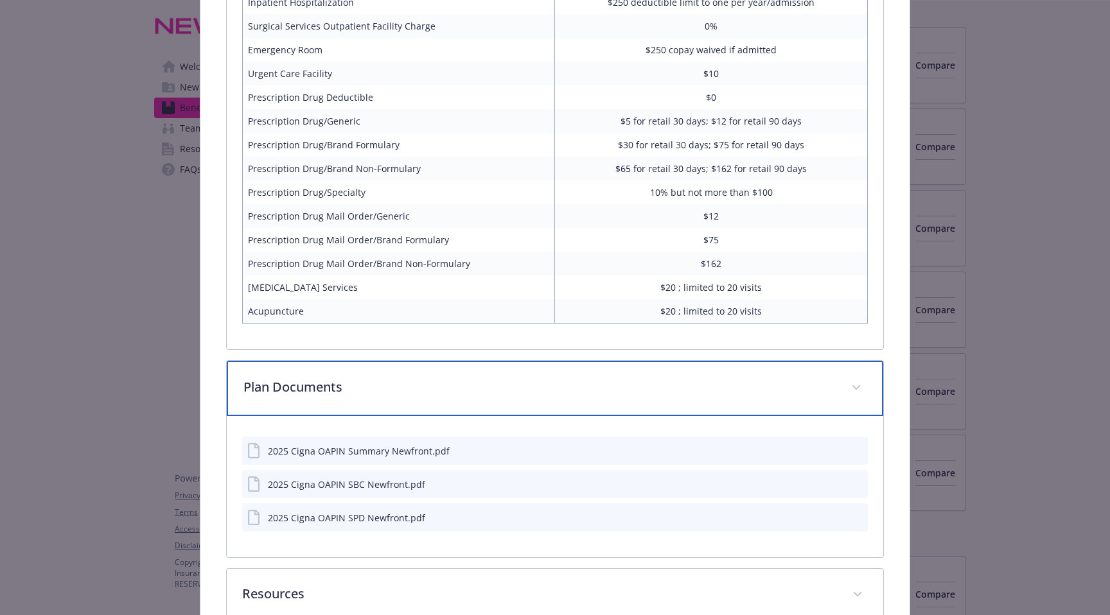
click at [436, 380] on p "Plan Documents" at bounding box center [539, 387] width 592 height 19
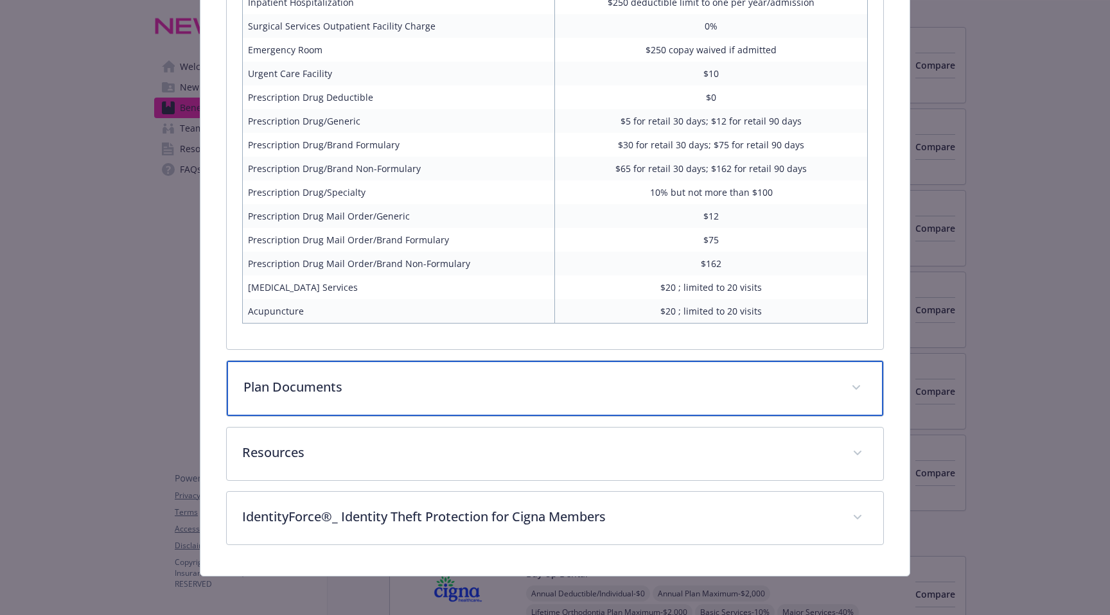
scroll to position [764, 0]
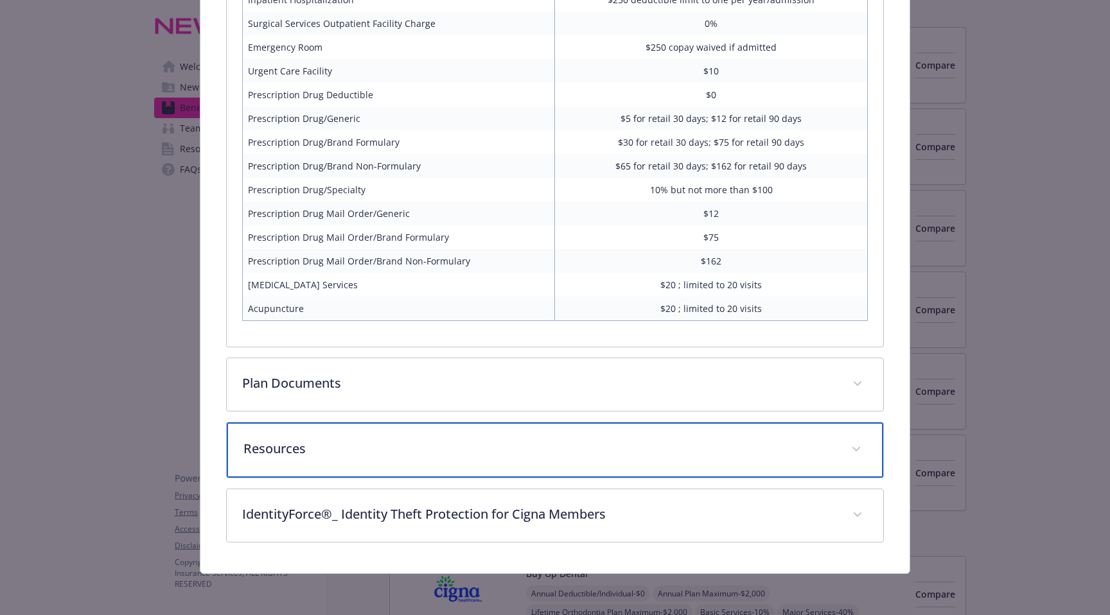
click at [425, 440] on div "Resources" at bounding box center [555, 450] width 656 height 55
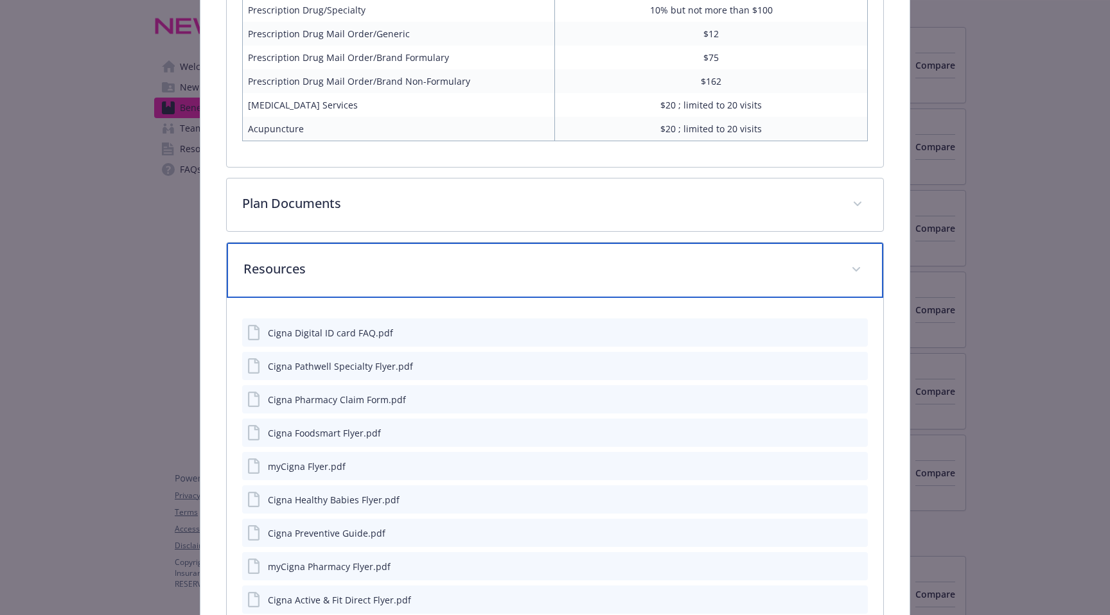
click at [421, 262] on p "Resources" at bounding box center [539, 268] width 592 height 19
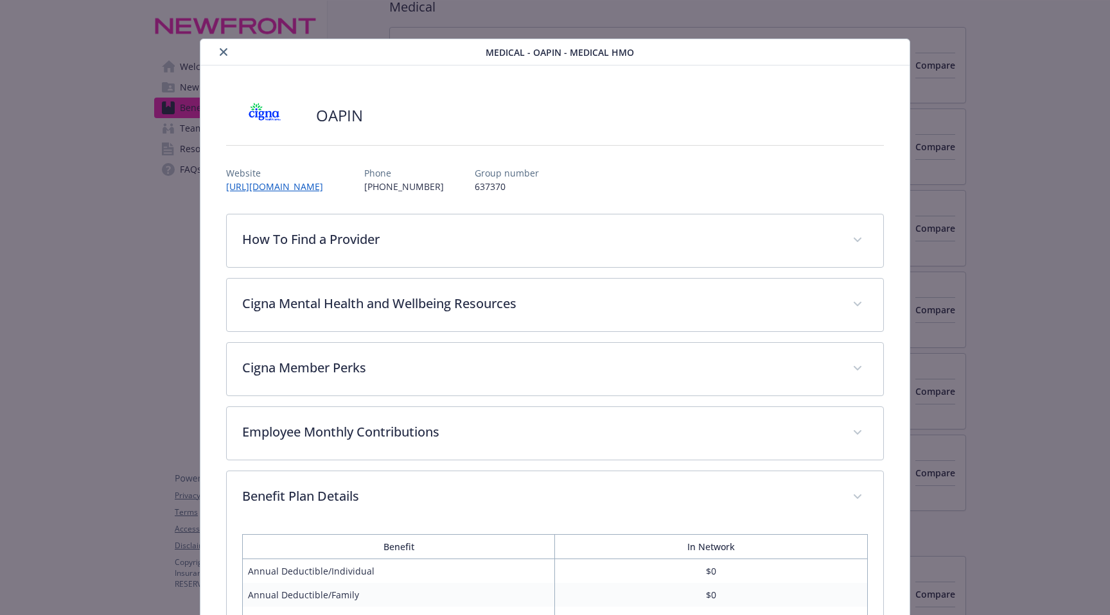
scroll to position [0, 0]
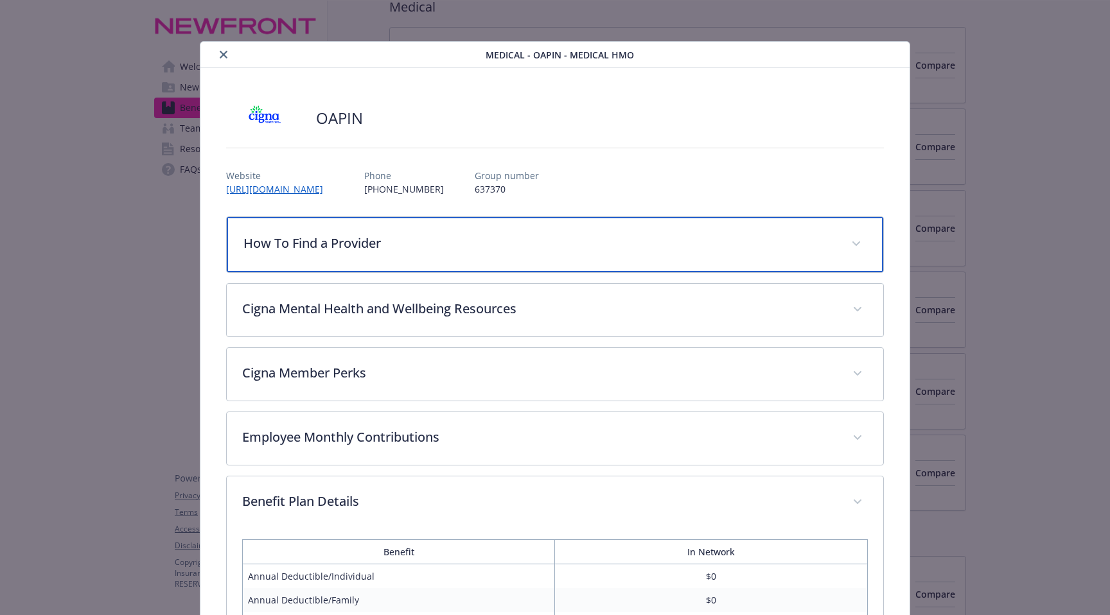
click at [421, 262] on div "How To Find a Provider" at bounding box center [555, 244] width 656 height 55
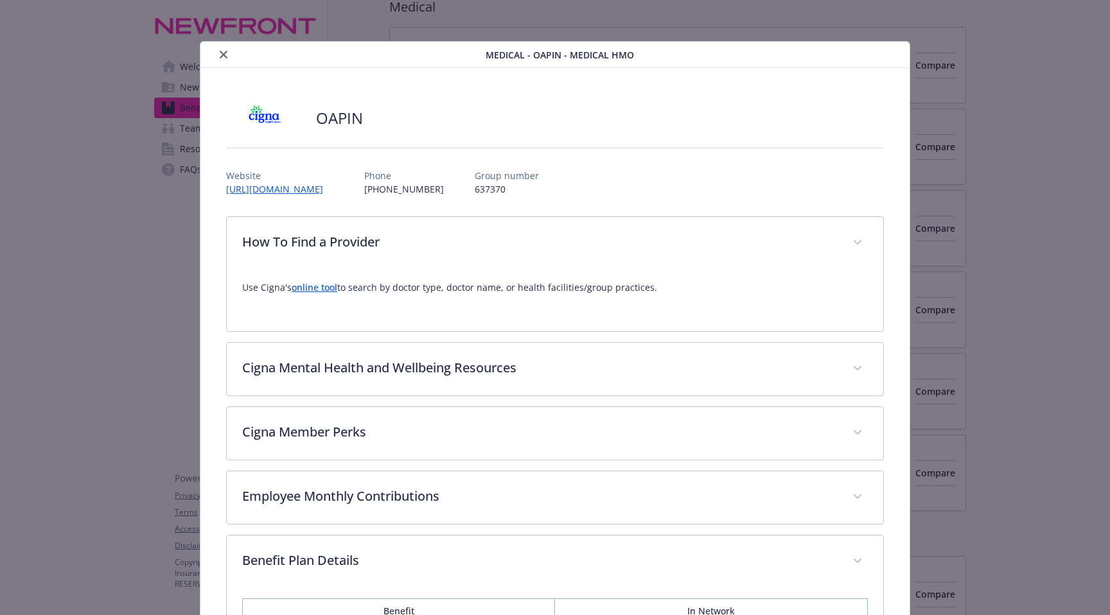
click at [225, 51] on icon "close" at bounding box center [224, 55] width 8 height 8
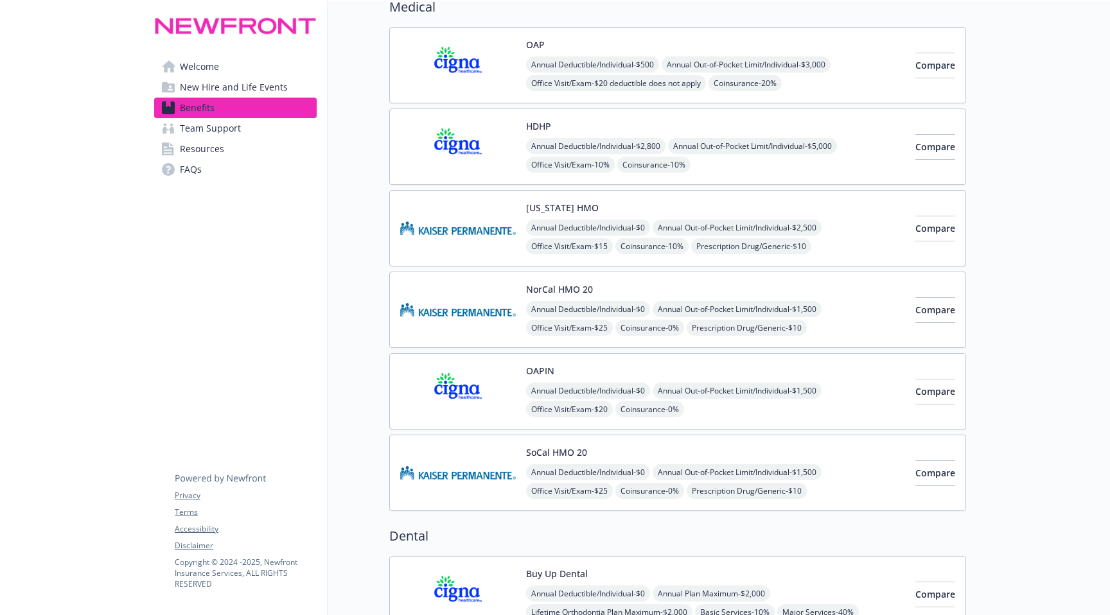
click at [476, 64] on img at bounding box center [458, 65] width 116 height 55
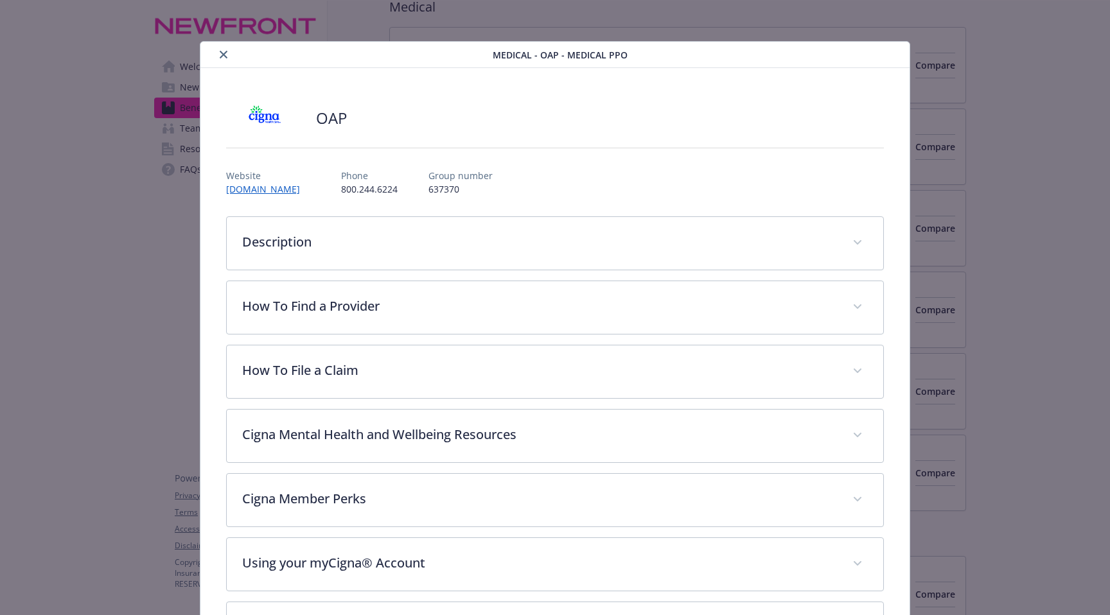
scroll to position [39, 0]
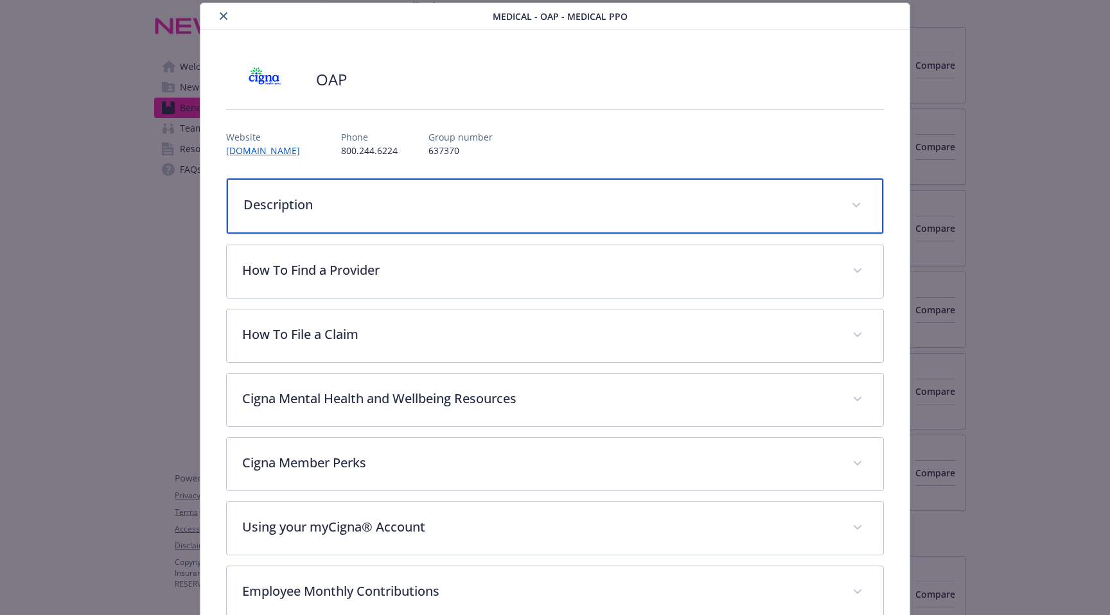
click at [281, 216] on div "Description" at bounding box center [555, 206] width 656 height 55
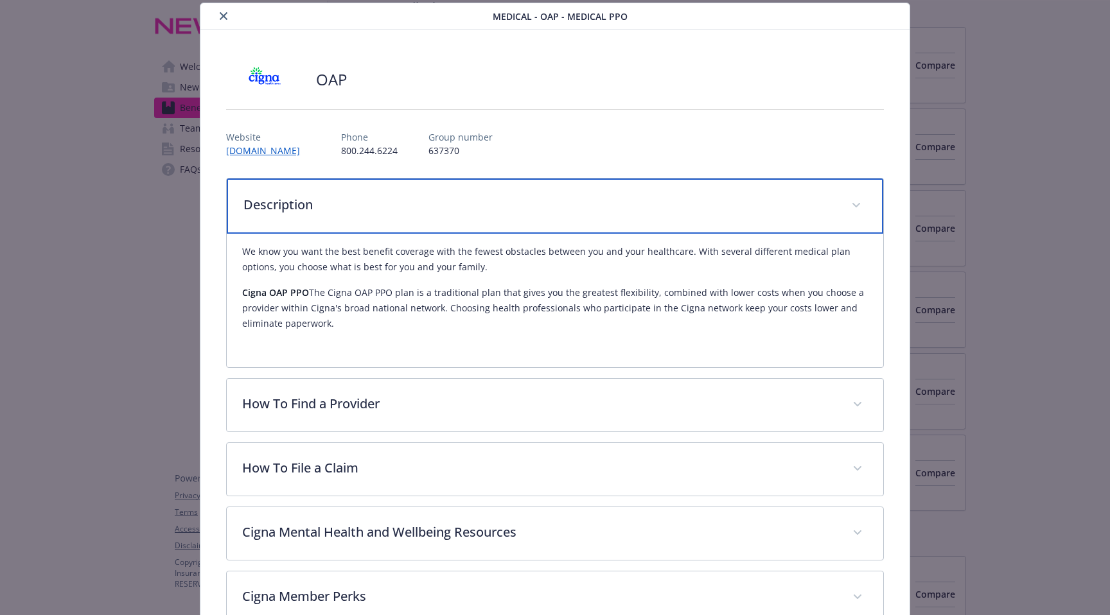
click at [281, 216] on div "Description" at bounding box center [555, 206] width 656 height 55
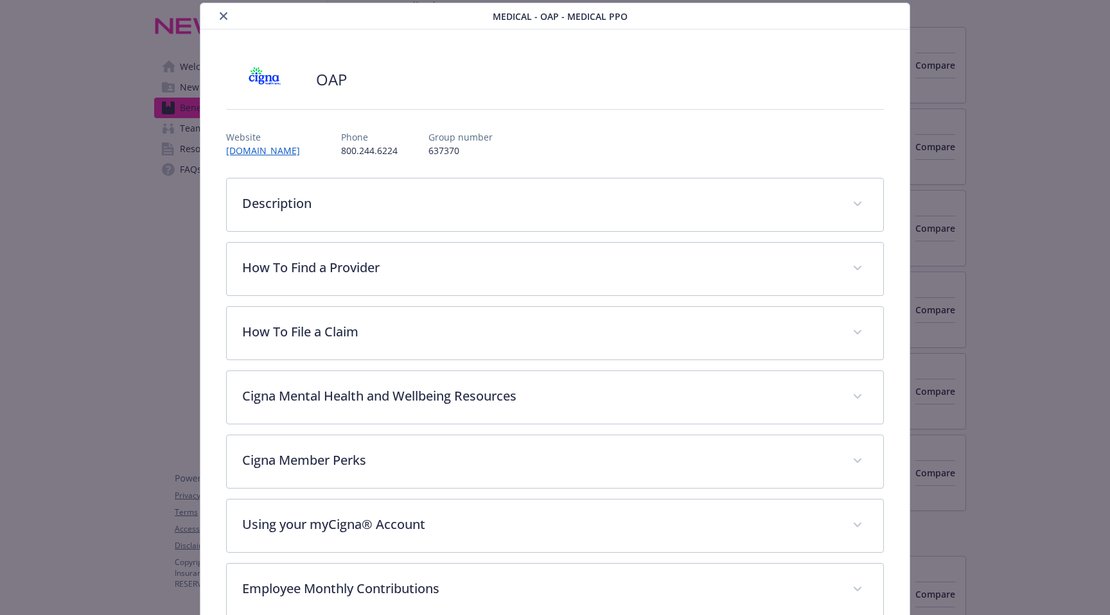
click at [222, 10] on button "close" at bounding box center [223, 15] width 15 height 15
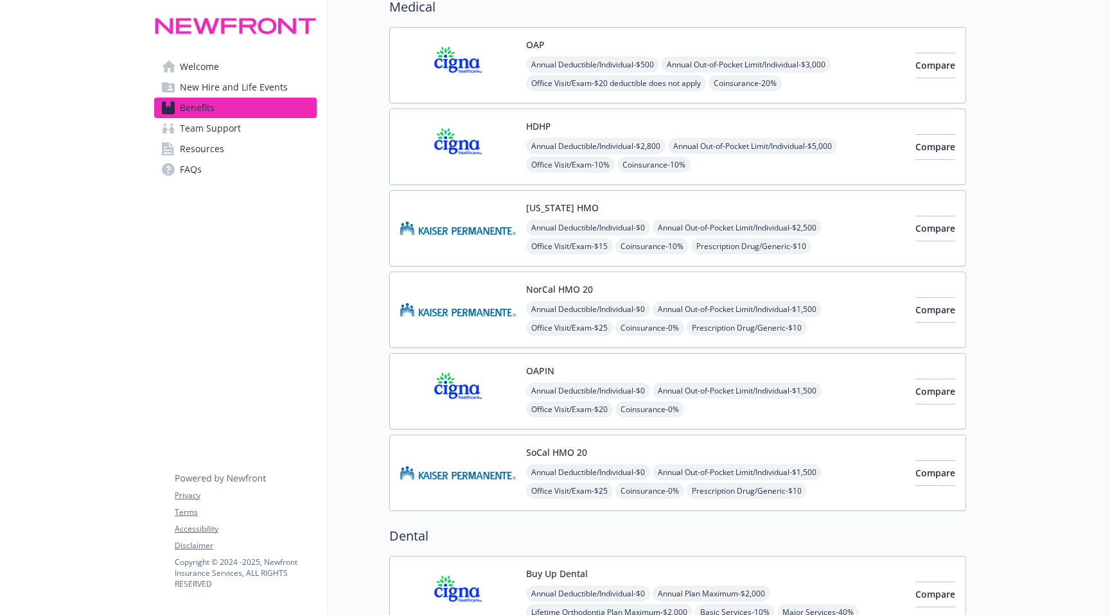
click at [460, 394] on img at bounding box center [458, 391] width 116 height 55
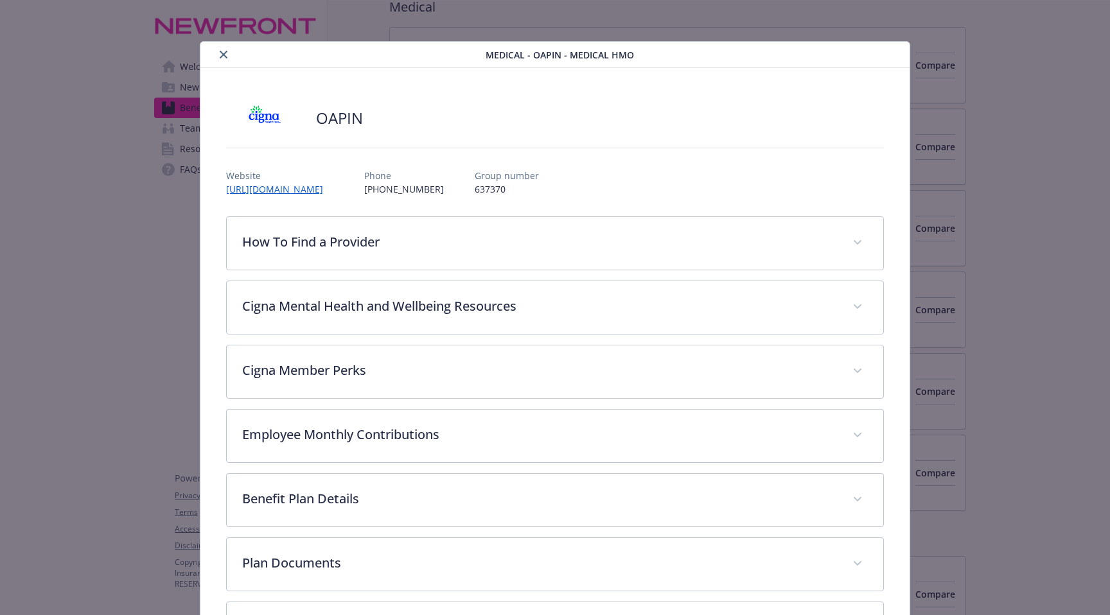
click at [215, 53] on div "details for plan Medical - OAPIN - Medical HMO" at bounding box center [346, 54] width 280 height 15
click at [225, 53] on icon "close" at bounding box center [224, 55] width 8 height 8
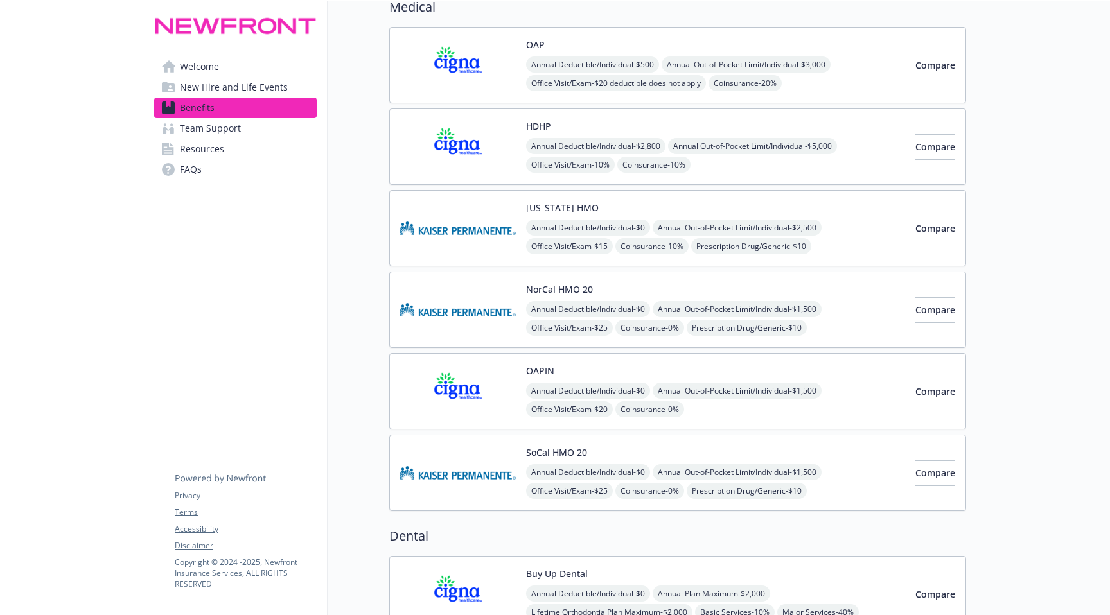
click at [478, 69] on img at bounding box center [458, 65] width 116 height 55
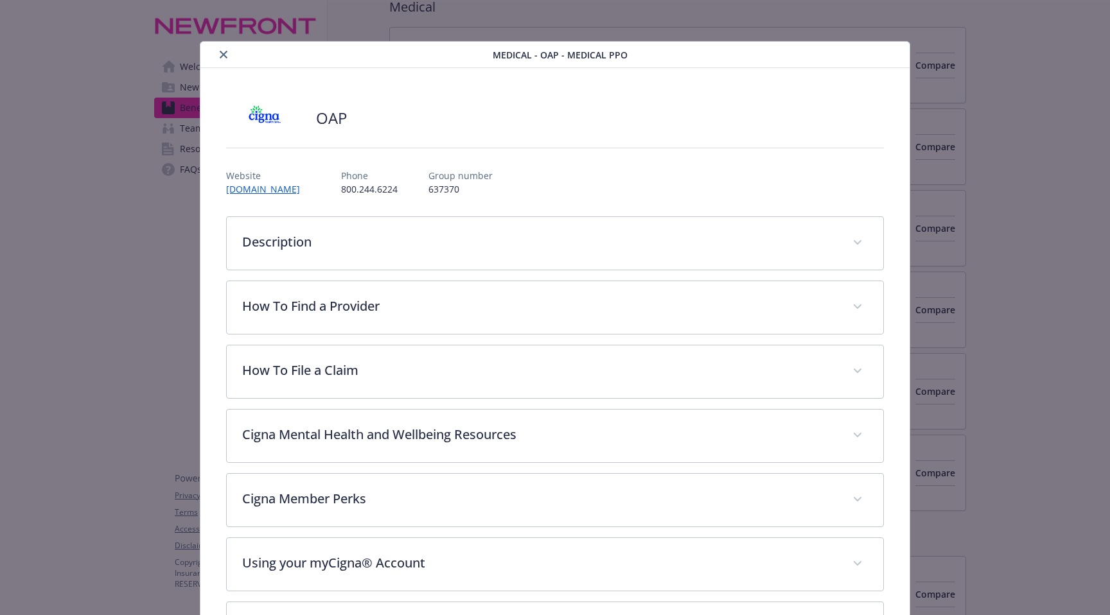
scroll to position [39, 0]
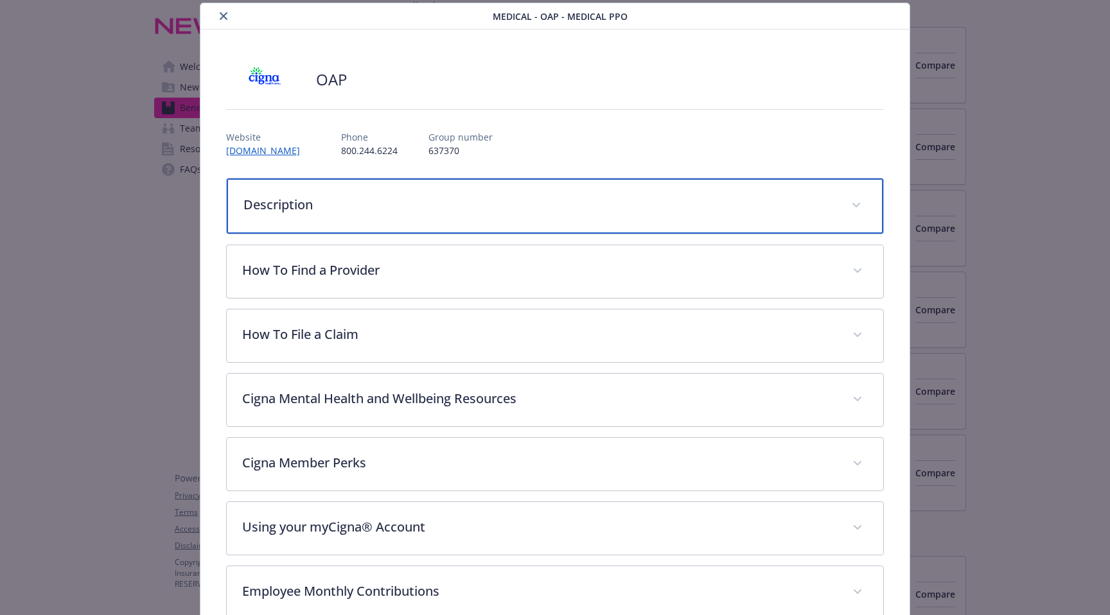
click at [398, 213] on p "Description" at bounding box center [539, 204] width 592 height 19
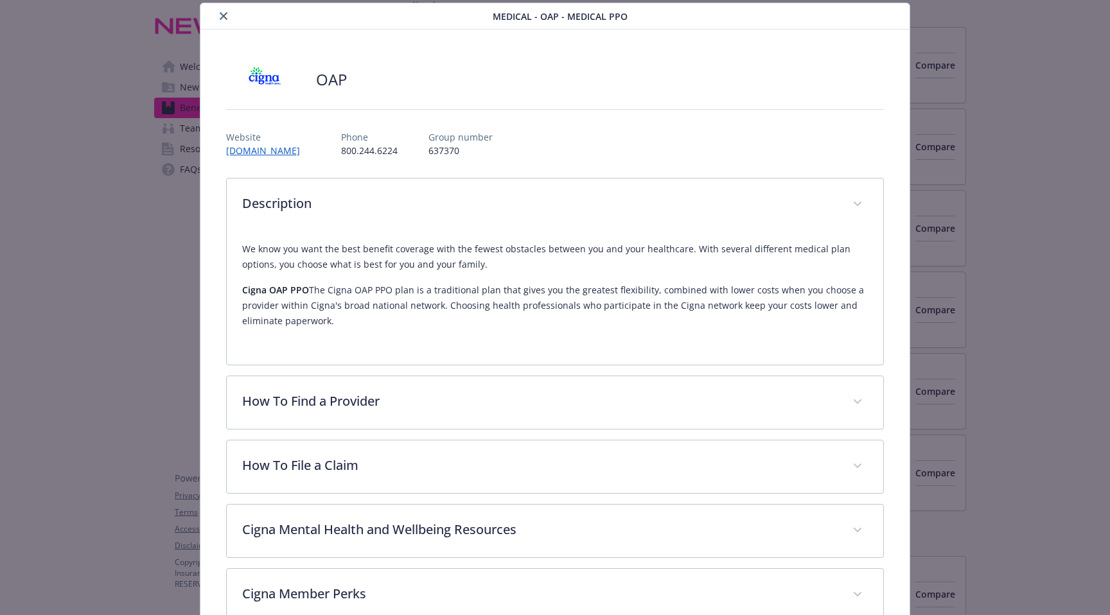
click at [220, 17] on icon "close" at bounding box center [224, 16] width 8 height 8
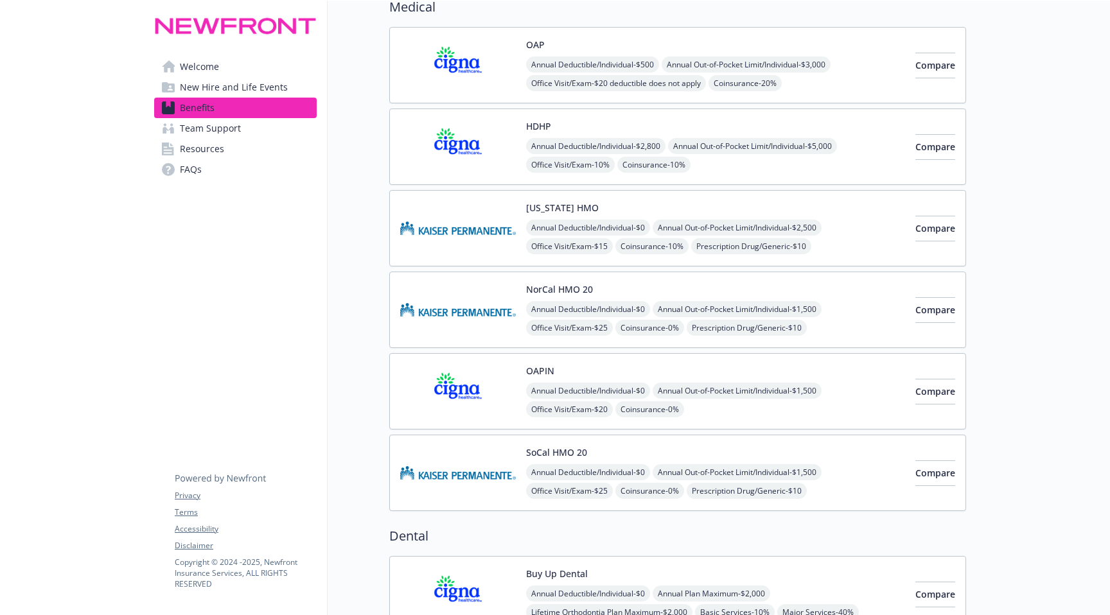
click at [580, 126] on div "HDHP Annual Deductible/Individual - $2,800 Annual Out-of-Pocket Limit/Individua…" at bounding box center [715, 146] width 379 height 55
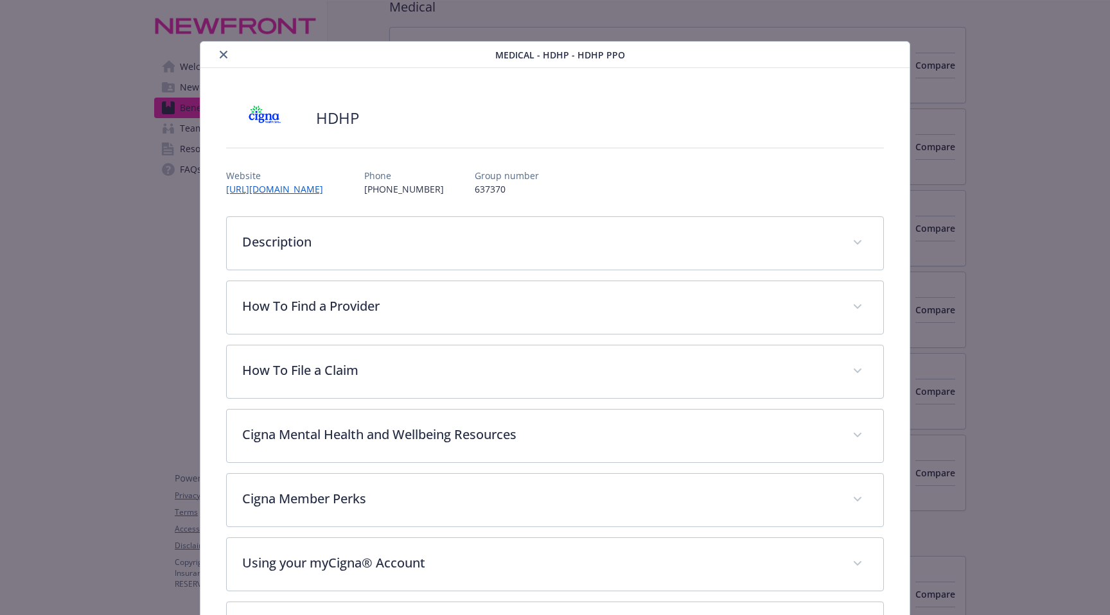
scroll to position [39, 0]
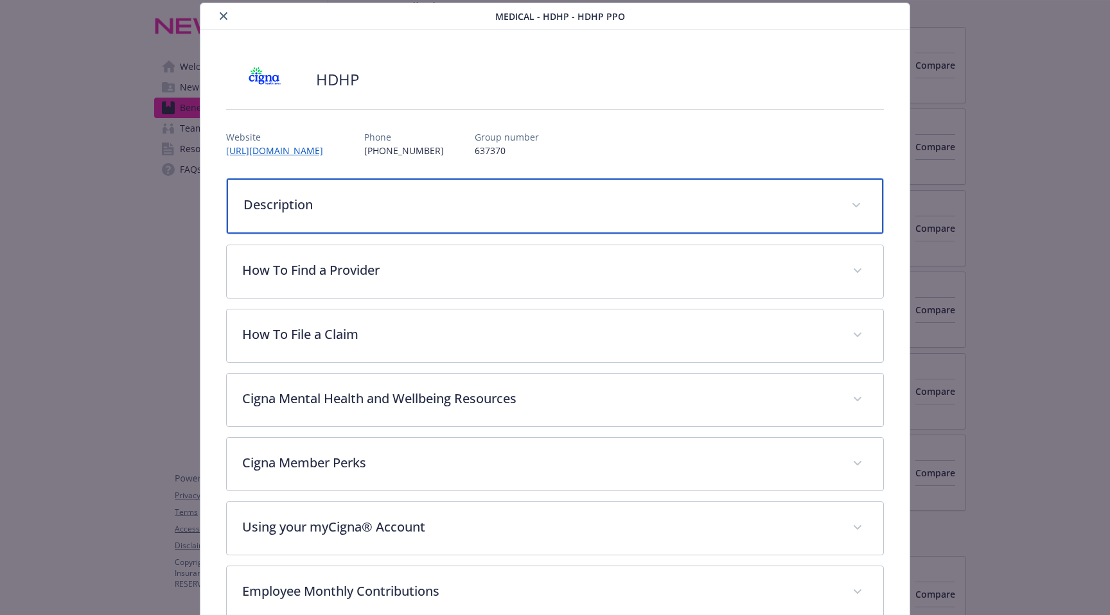
click at [398, 196] on p "Description" at bounding box center [539, 204] width 592 height 19
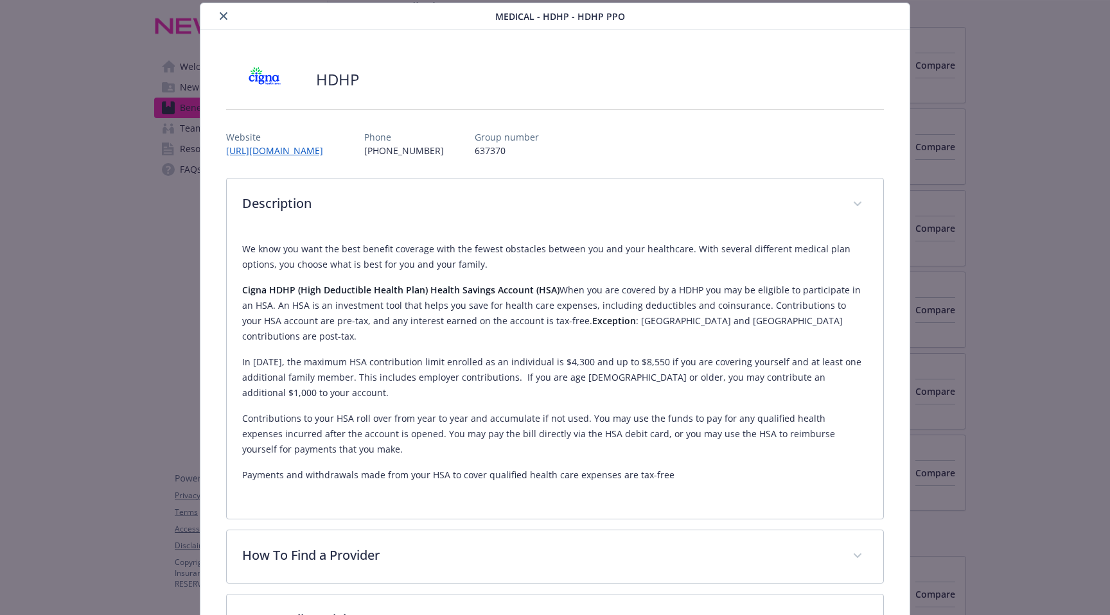
click at [222, 21] on button "close" at bounding box center [223, 15] width 15 height 15
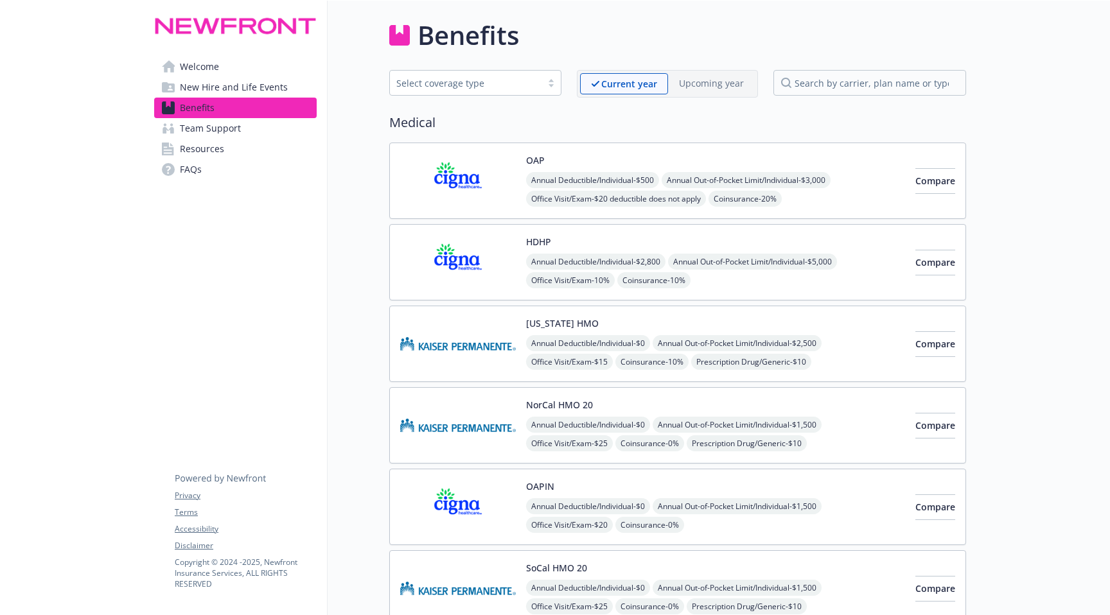
click at [460, 281] on img at bounding box center [458, 262] width 116 height 55
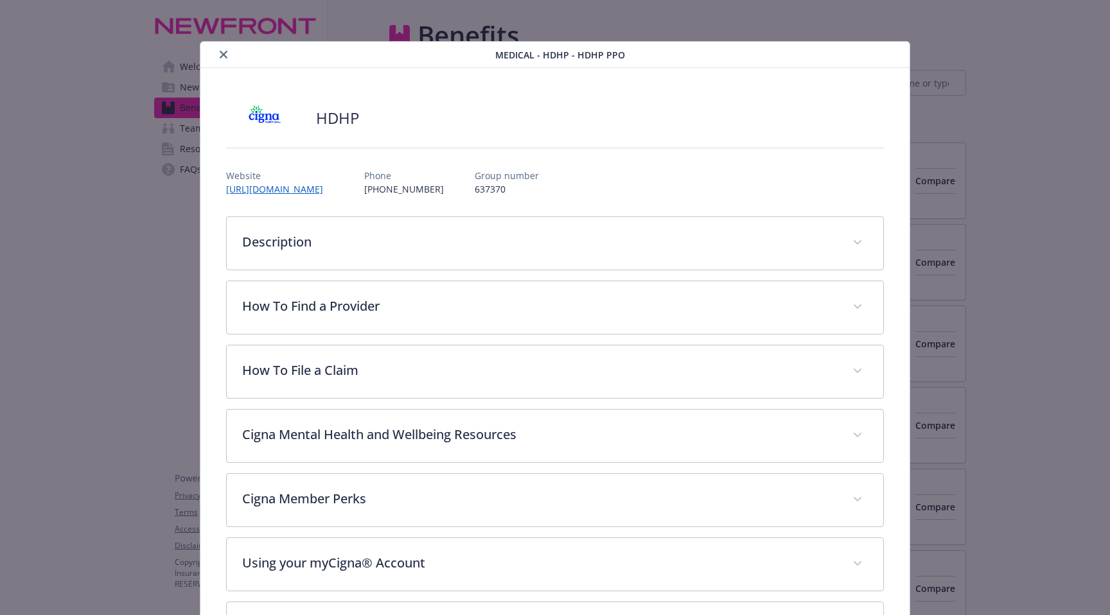
scroll to position [39, 0]
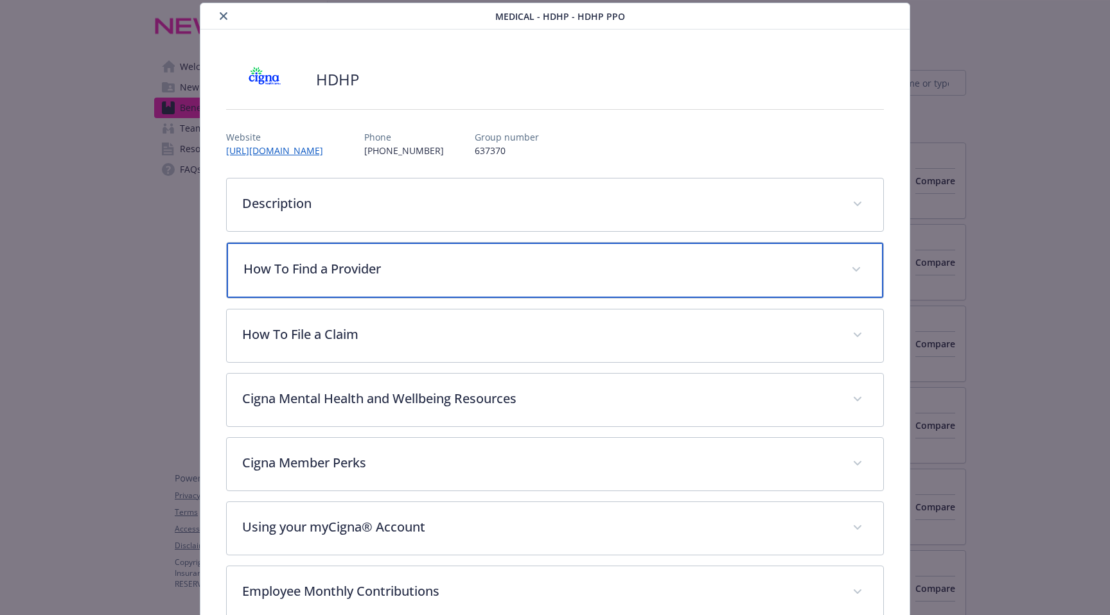
click at [344, 274] on p "How To Find a Provider" at bounding box center [539, 268] width 592 height 19
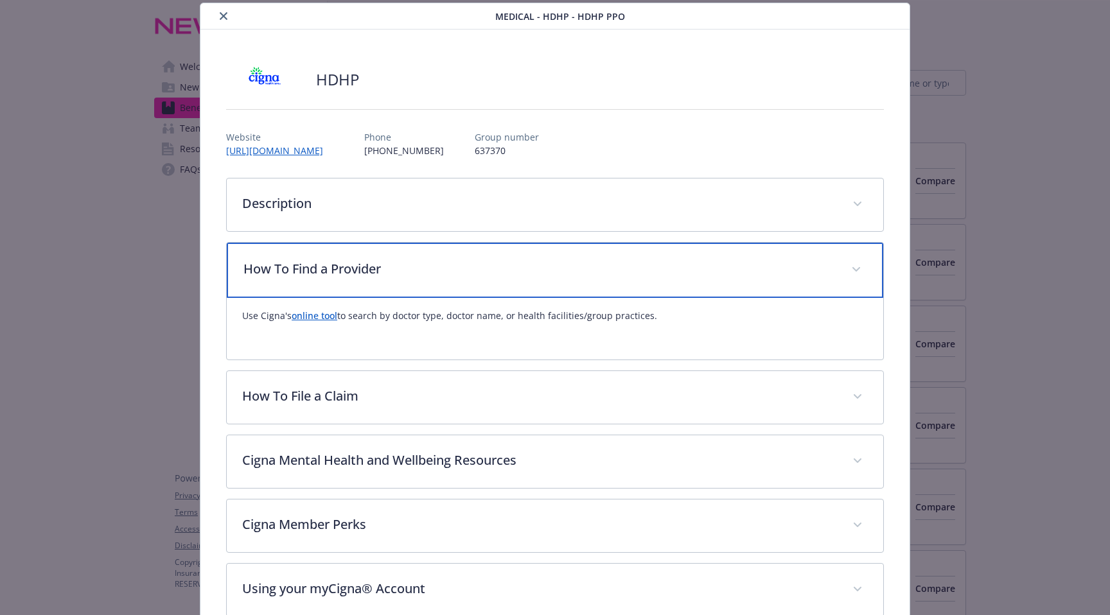
click at [344, 274] on p "How To Find a Provider" at bounding box center [539, 268] width 592 height 19
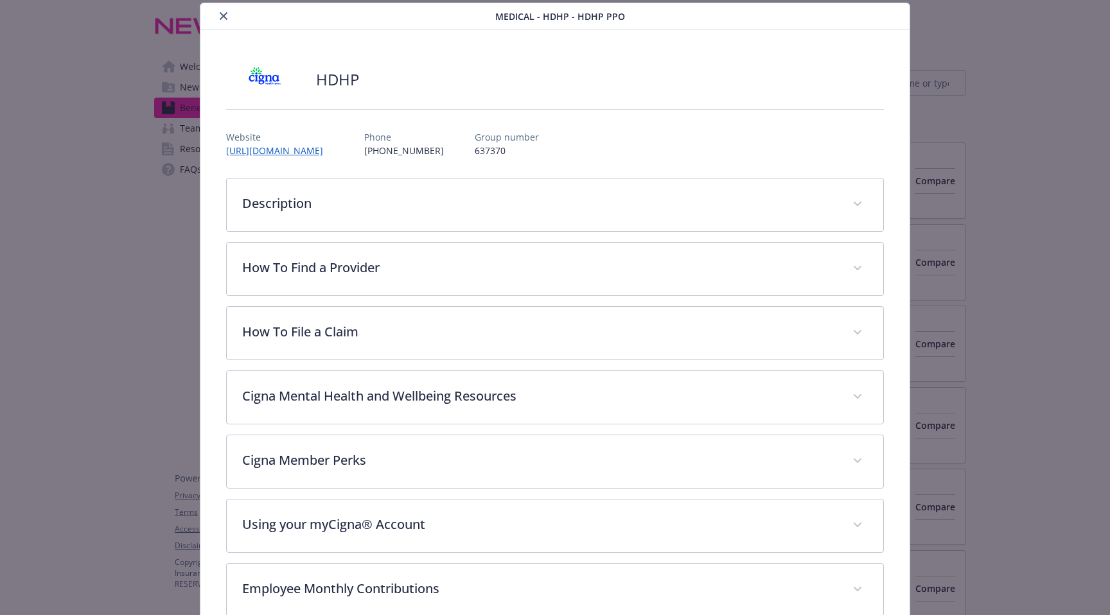
click at [223, 15] on icon "close" at bounding box center [224, 16] width 8 height 8
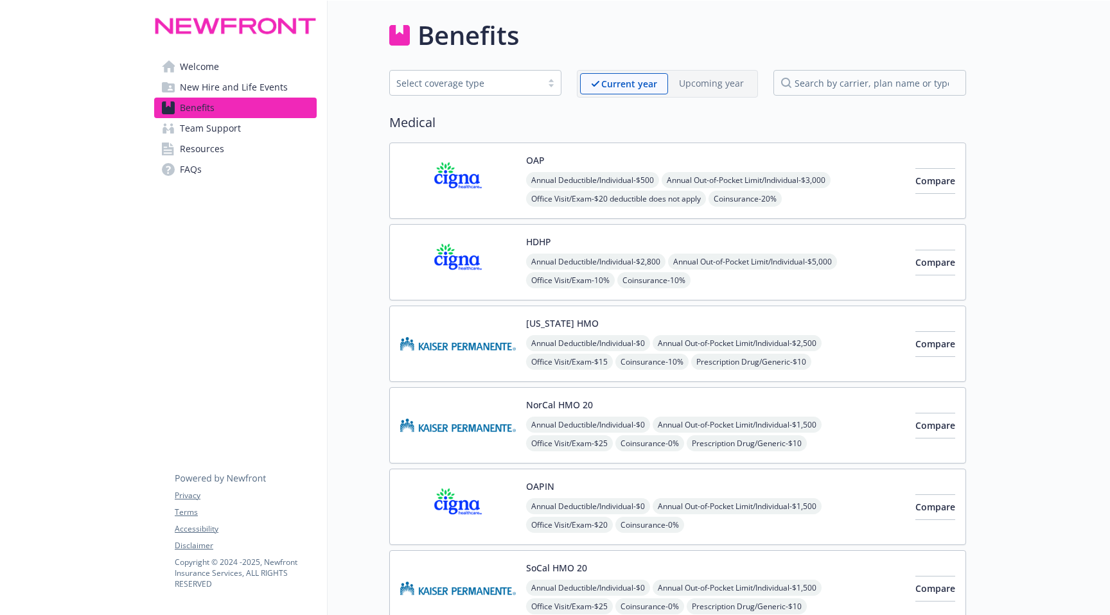
click at [484, 502] on img at bounding box center [458, 507] width 116 height 55
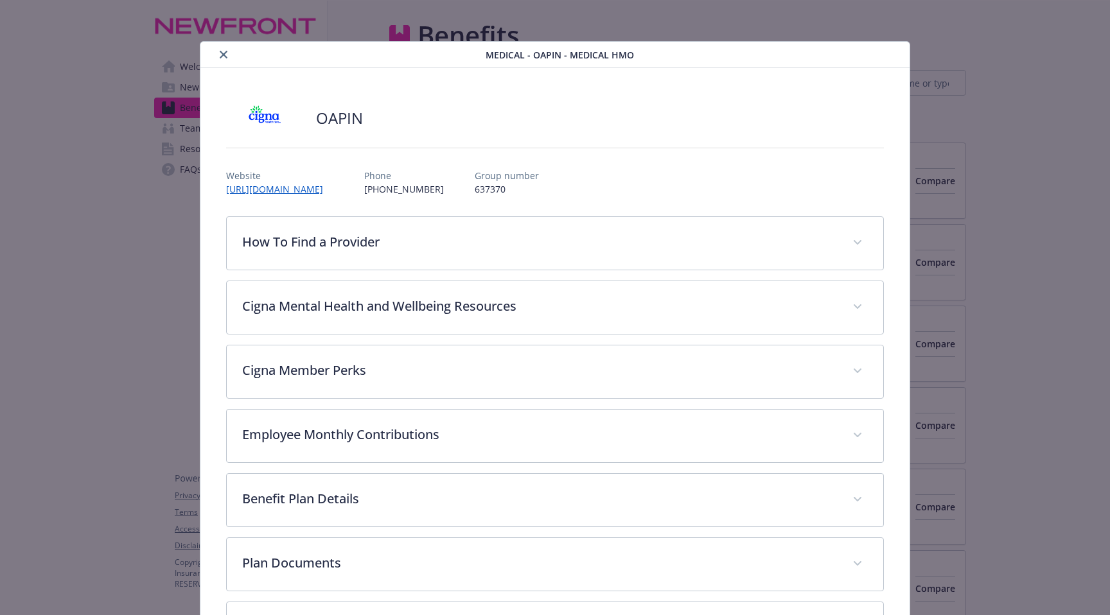
click at [220, 44] on div "Medical - OAPIN - Medical HMO" at bounding box center [554, 55] width 709 height 26
click at [222, 51] on icon "close" at bounding box center [224, 55] width 8 height 8
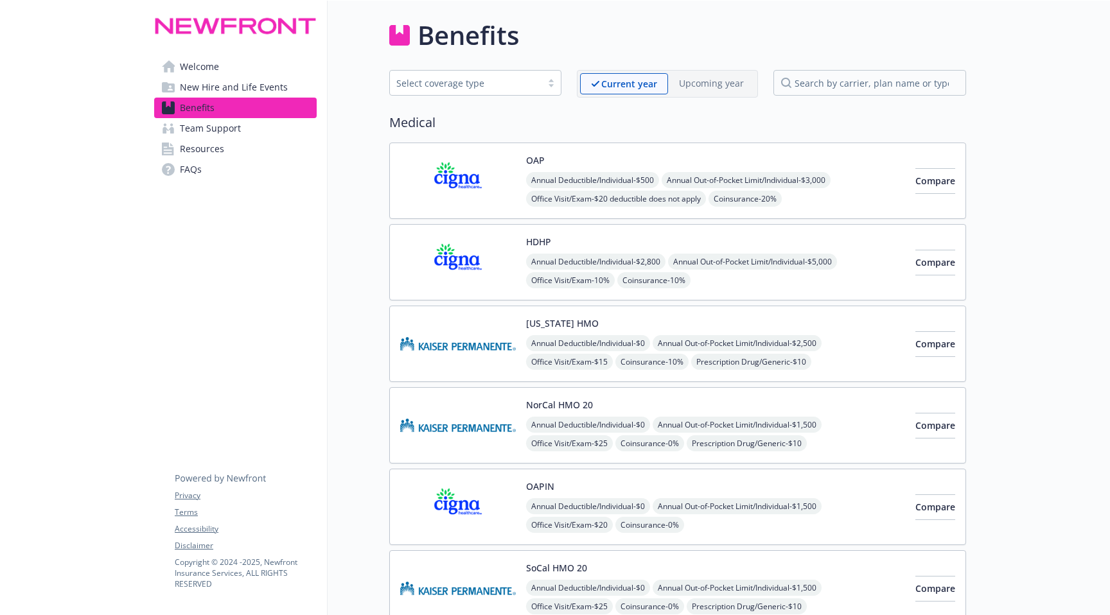
click at [484, 163] on img at bounding box center [458, 180] width 116 height 55
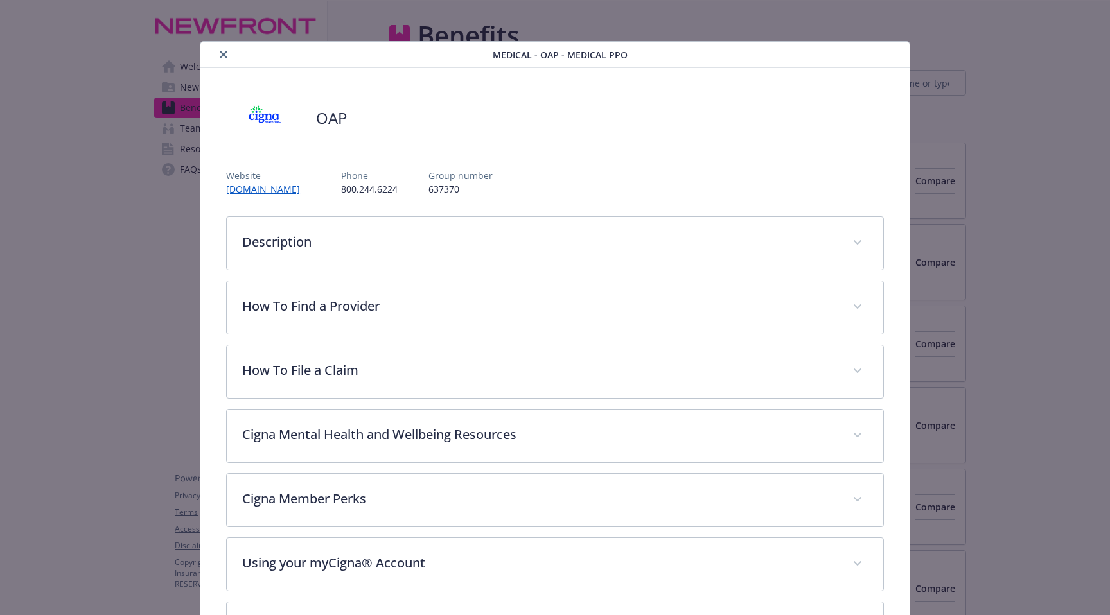
scroll to position [39, 0]
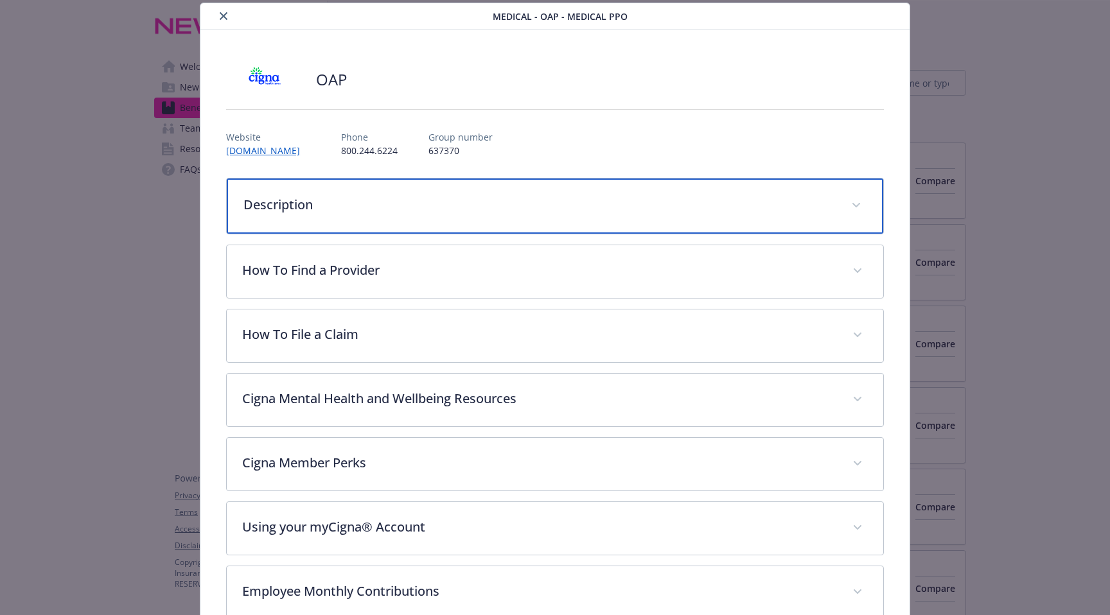
click at [342, 213] on p "Description" at bounding box center [539, 204] width 592 height 19
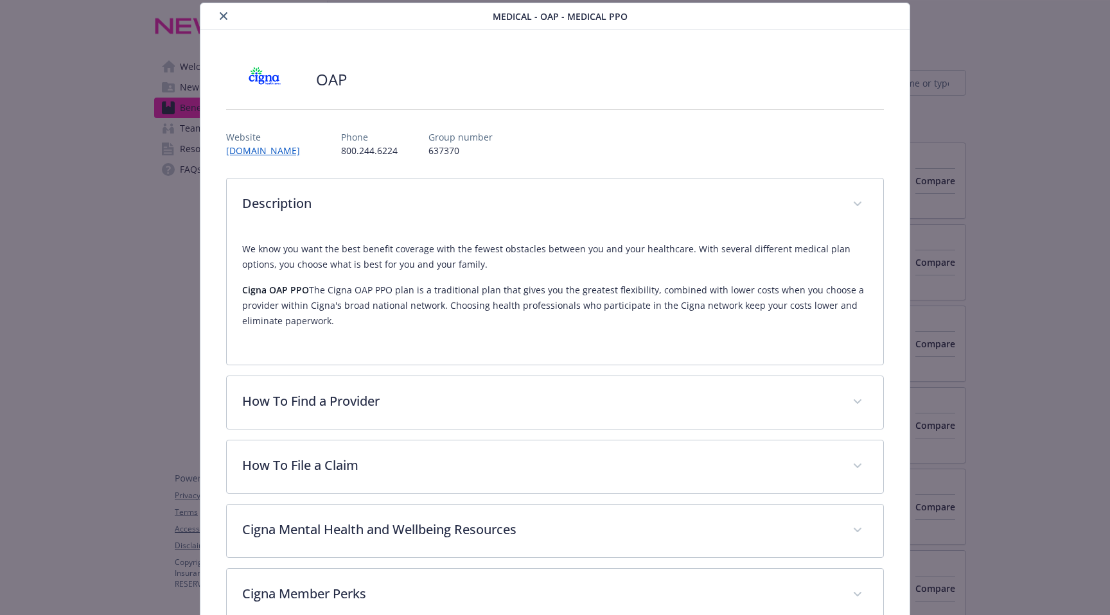
drag, startPoint x: 243, startPoint y: 295, endPoint x: 410, endPoint y: 322, distance: 168.5
click at [410, 322] on p "Cigna OAP PPO The Cigna OAP PPO plan is a traditional plan that gives you the g…" at bounding box center [555, 306] width 626 height 46
click at [218, 16] on button "close" at bounding box center [223, 15] width 15 height 15
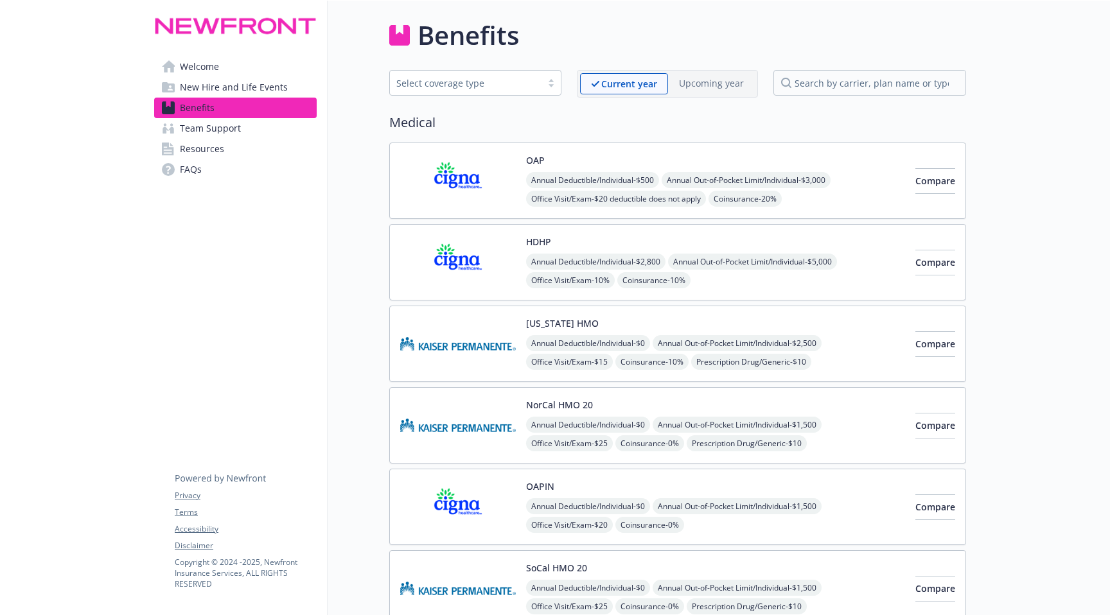
click at [495, 178] on img at bounding box center [458, 180] width 116 height 55
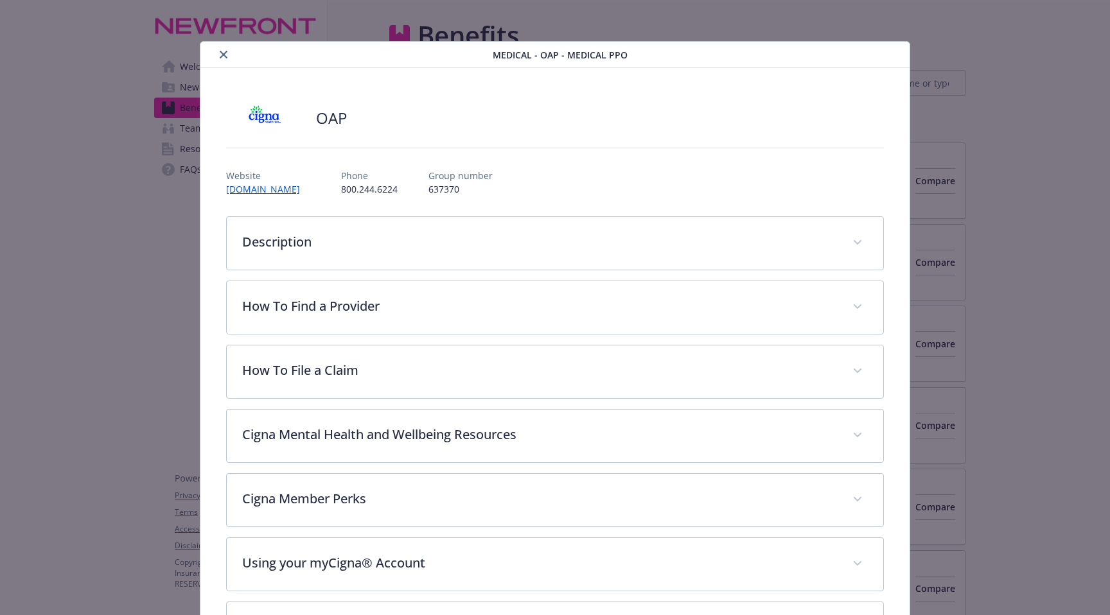
scroll to position [39, 0]
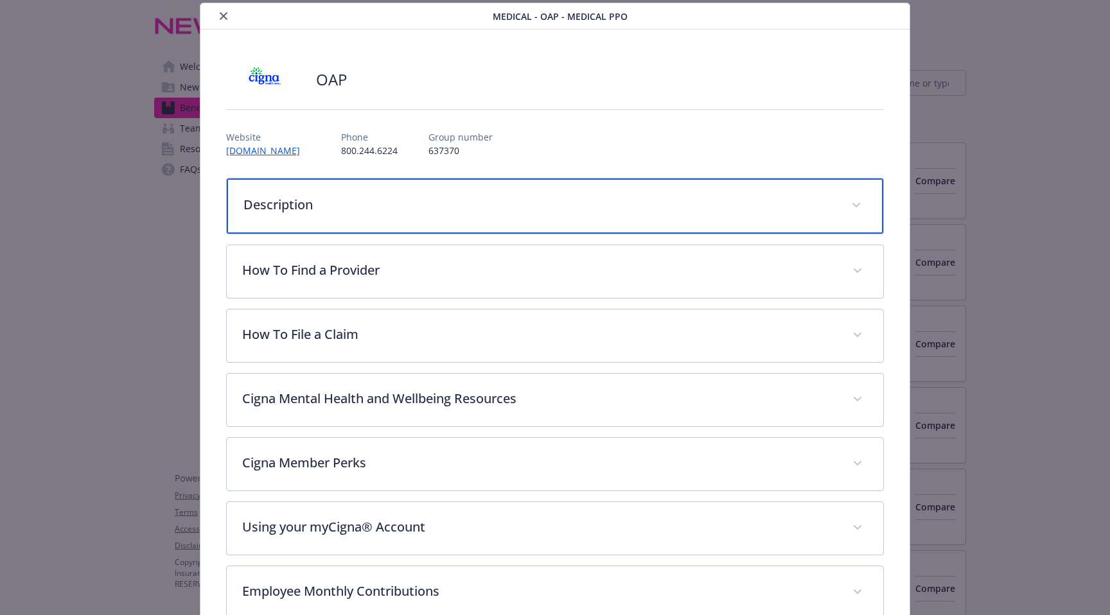
click at [495, 179] on div "Description" at bounding box center [555, 206] width 656 height 55
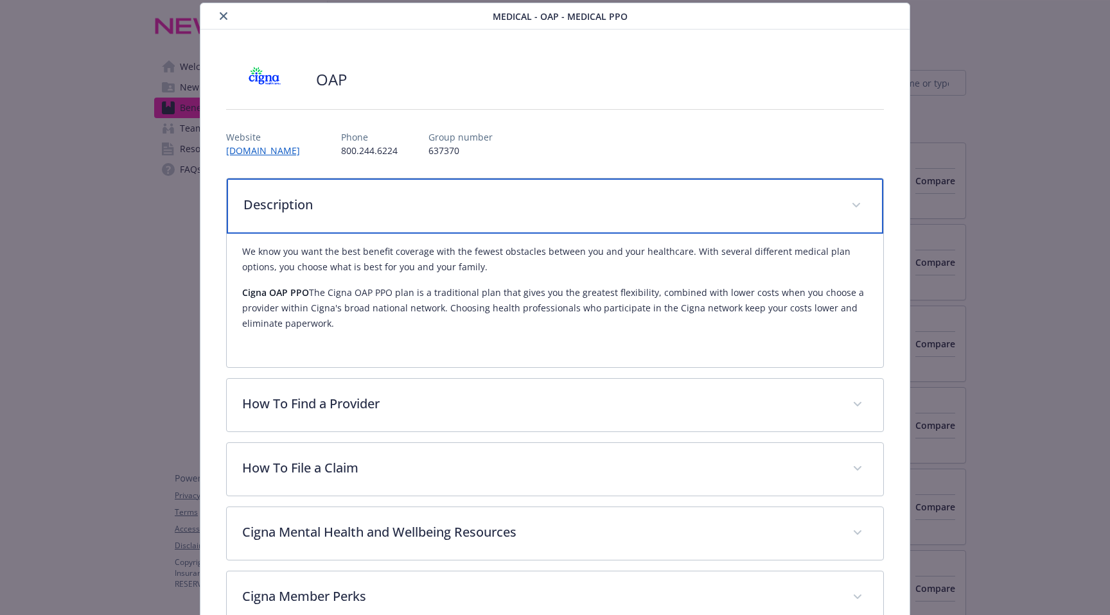
scroll to position [0, 0]
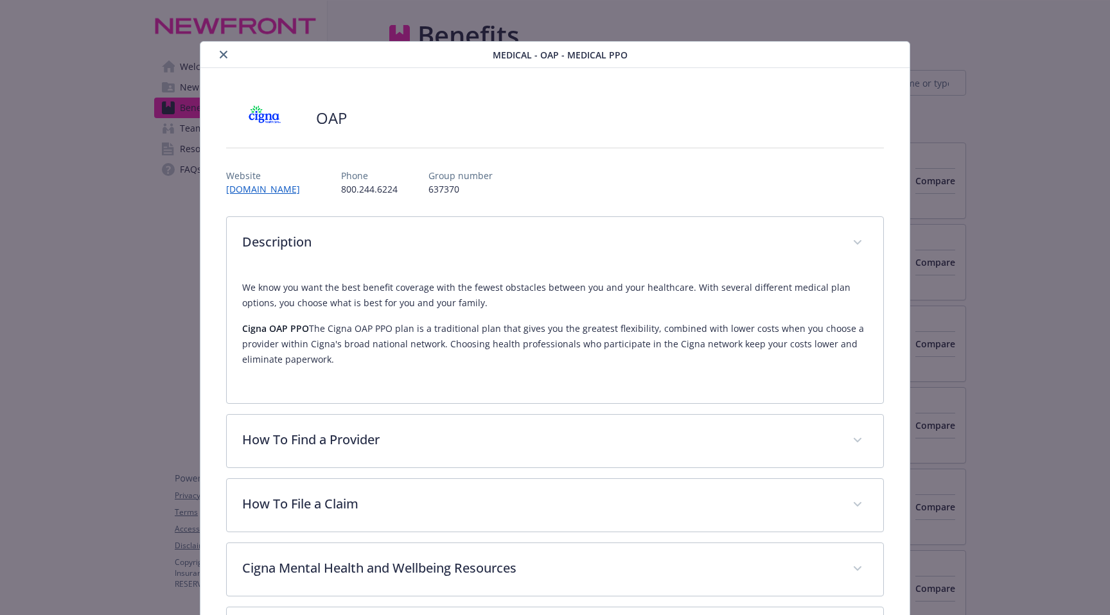
click at [225, 55] on icon "close" at bounding box center [224, 55] width 8 height 8
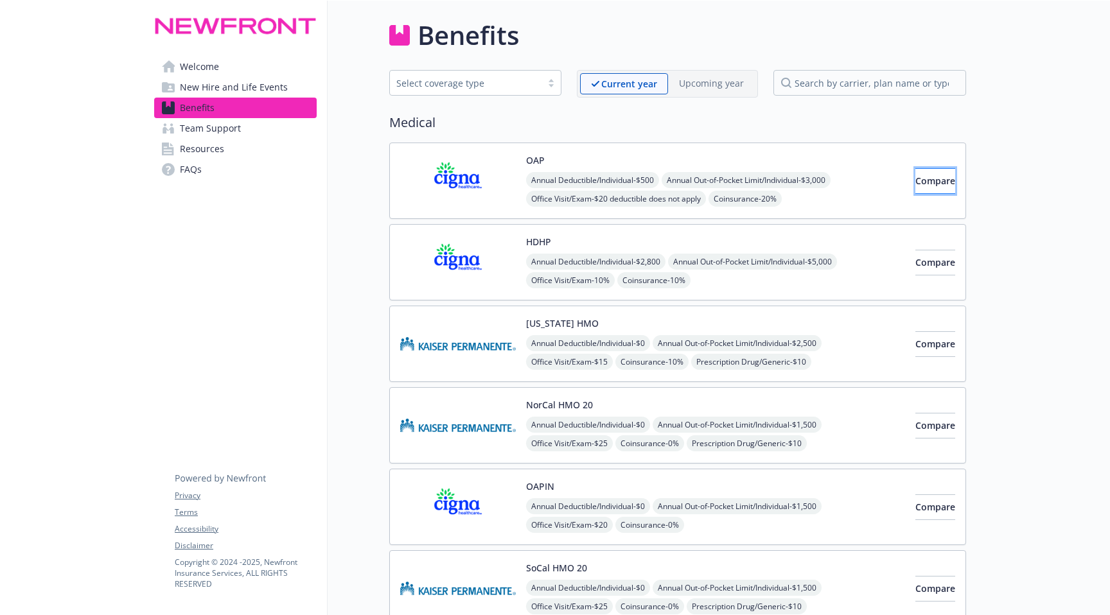
click at [918, 186] on span "Compare" at bounding box center [935, 181] width 40 height 12
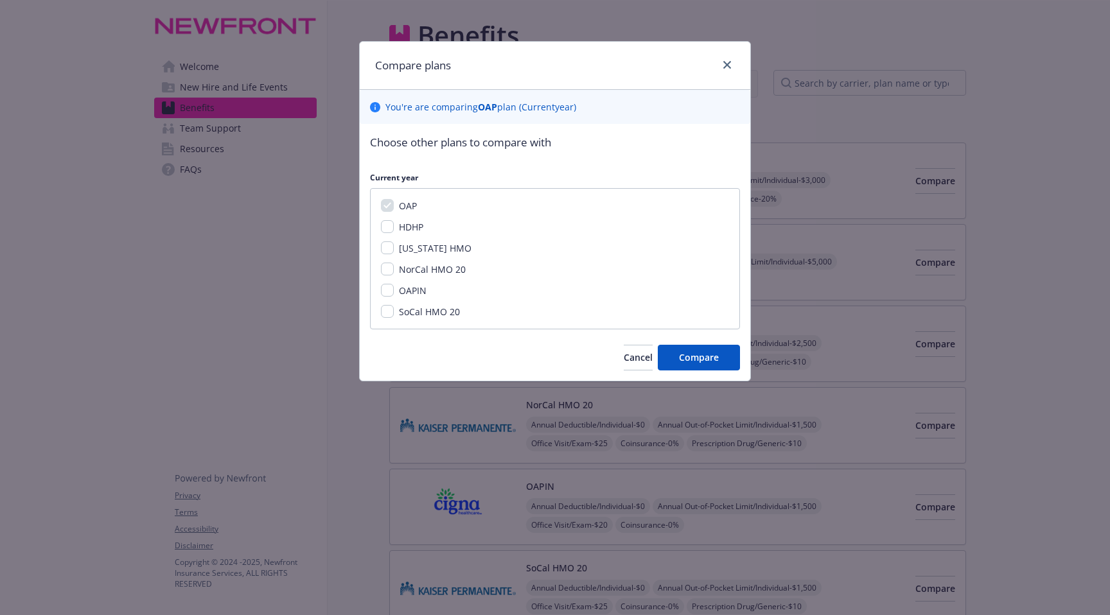
click at [412, 230] on span "HDHP" at bounding box center [411, 227] width 24 height 12
click at [394, 230] on input "HDHP" at bounding box center [387, 226] width 13 height 13
checkbox input "true"
click at [417, 287] on span "OAPIN" at bounding box center [413, 291] width 28 height 12
click at [394, 287] on input "OAPIN" at bounding box center [387, 290] width 13 height 13
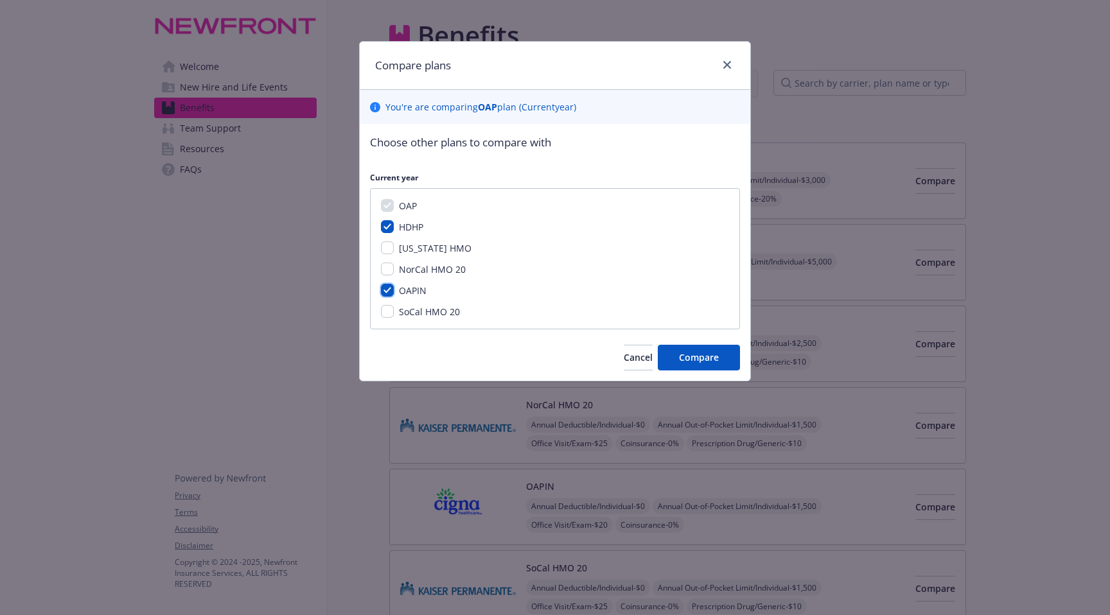
checkbox input "true"
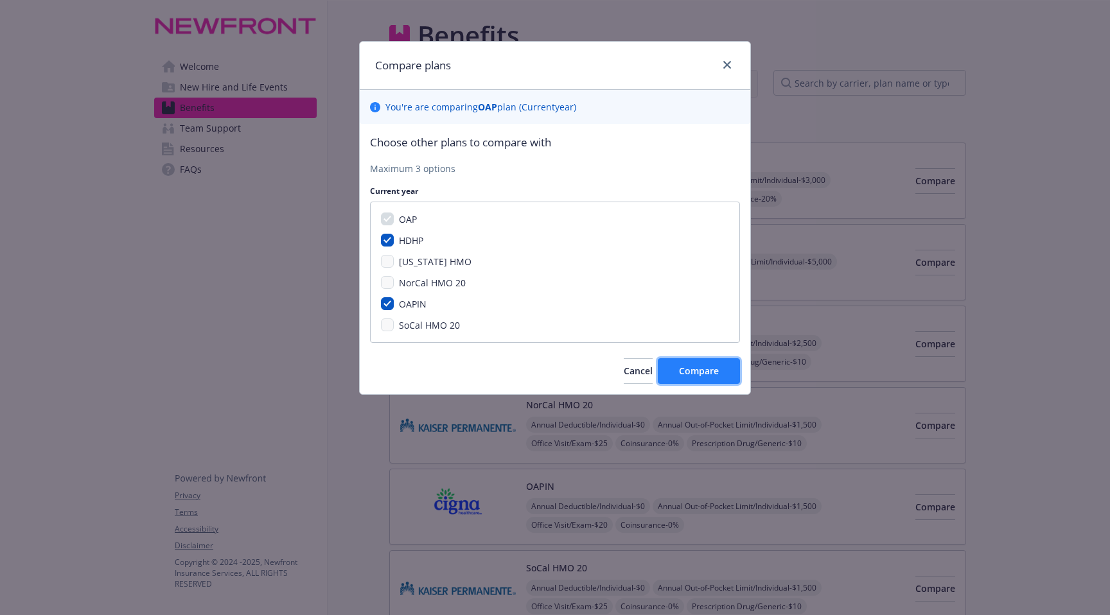
click at [726, 372] on button "Compare" at bounding box center [699, 371] width 82 height 26
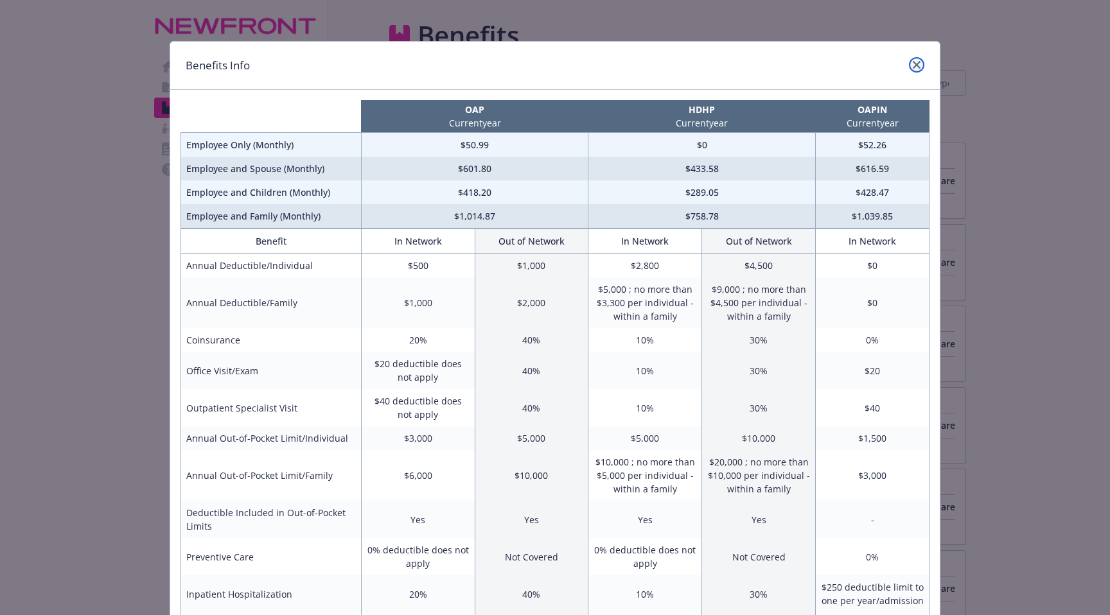
click at [914, 57] on link "close" at bounding box center [916, 64] width 15 height 15
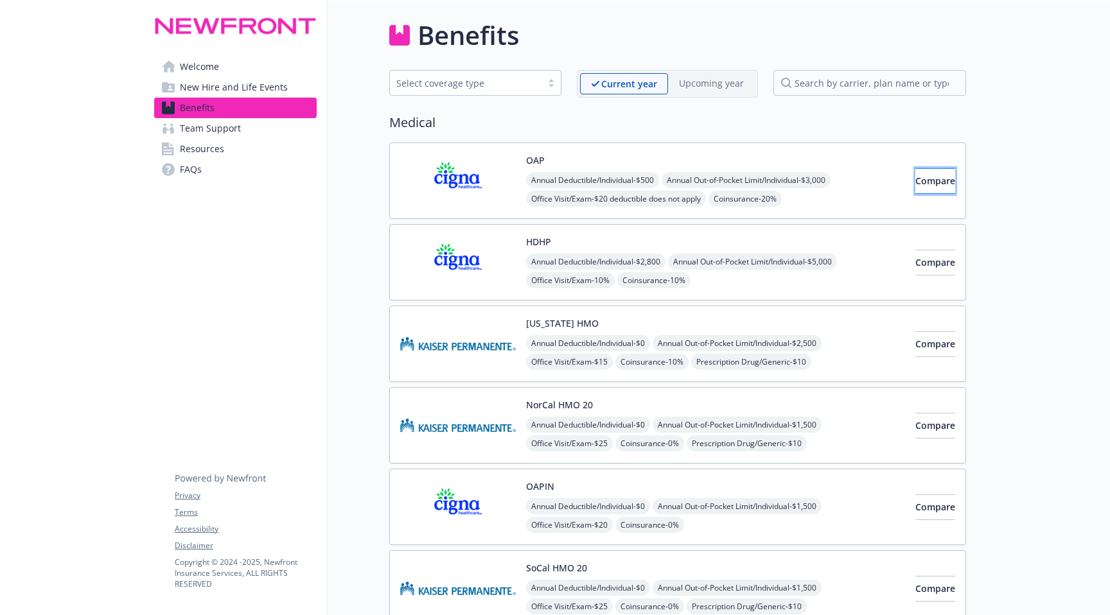
click at [915, 182] on span "Compare" at bounding box center [935, 181] width 40 height 12
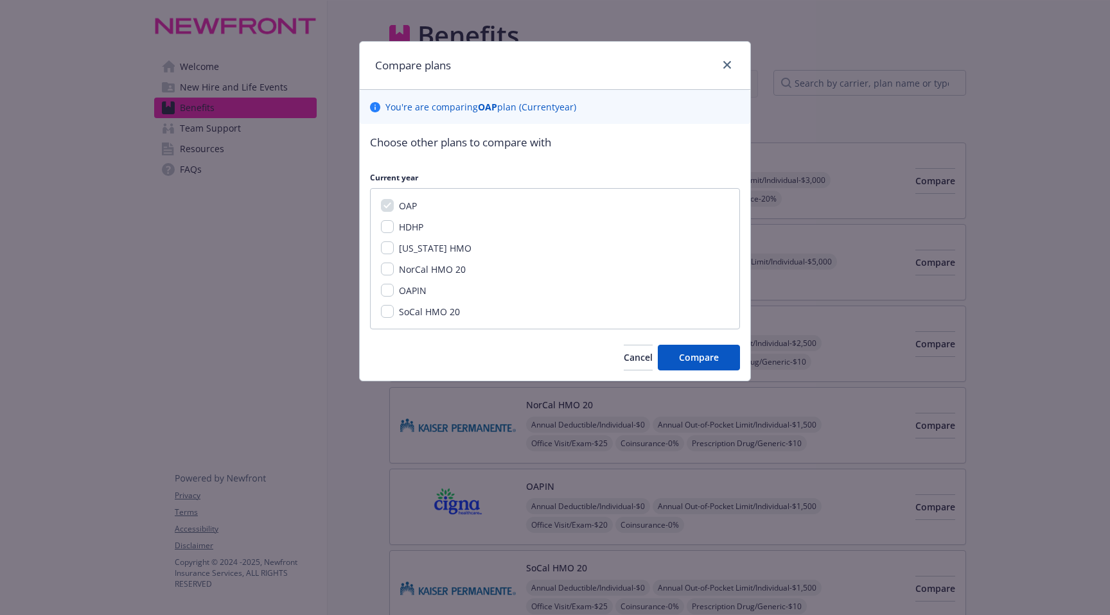
click at [416, 288] on span "OAPIN" at bounding box center [413, 291] width 28 height 12
click at [394, 288] on input "OAPIN" at bounding box center [387, 290] width 13 height 13
checkbox input "true"
click at [680, 353] on span "Compare" at bounding box center [699, 357] width 40 height 12
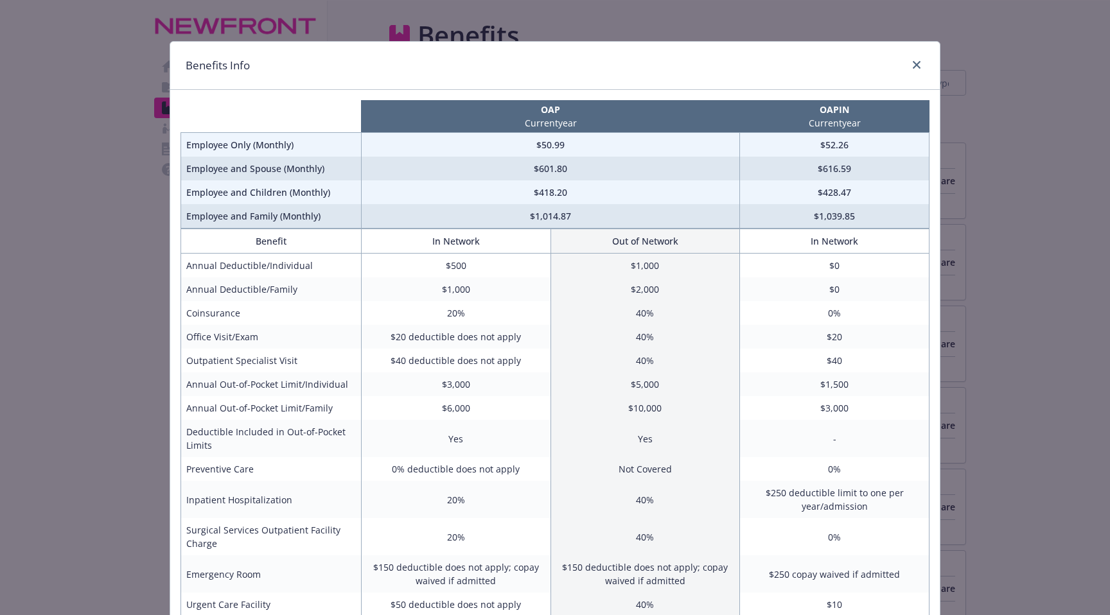
click at [154, 77] on div "Benefits Info OAP Current year OAPIN Current year Employee Only (Monthly) $50.9…" at bounding box center [555, 307] width 1110 height 615
drag, startPoint x: 189, startPoint y: 268, endPoint x: 316, endPoint y: 265, distance: 126.6
click at [316, 265] on td "Annual Deductible/Individual" at bounding box center [271, 266] width 180 height 24
click at [456, 260] on td "$500" at bounding box center [455, 266] width 189 height 24
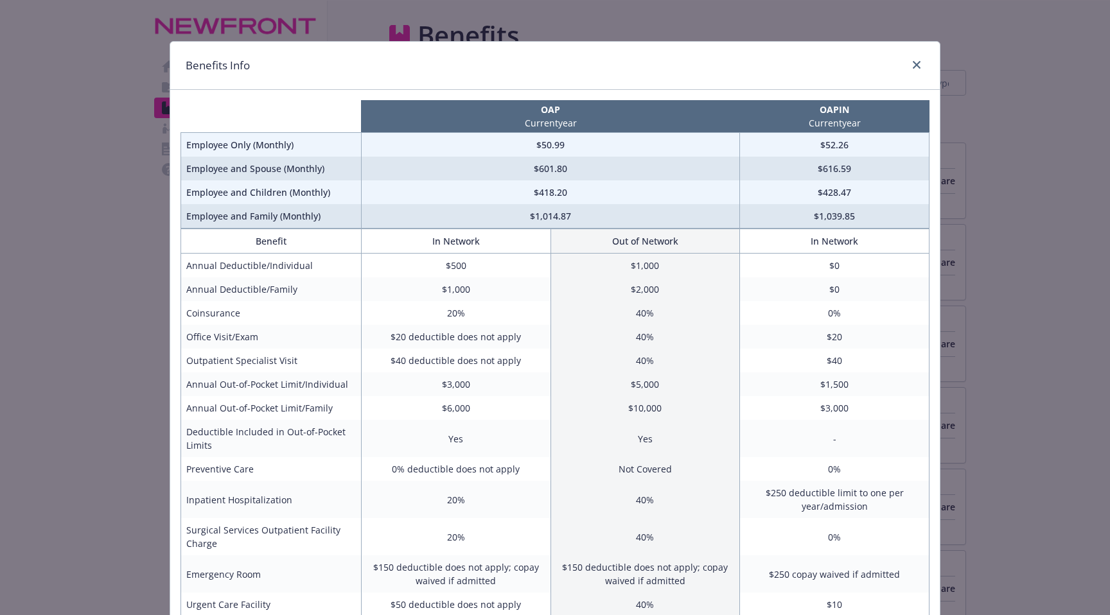
click at [456, 260] on td "$500" at bounding box center [455, 266] width 189 height 24
drag, startPoint x: 184, startPoint y: 385, endPoint x: 349, endPoint y: 391, distance: 164.5
click at [349, 391] on td "Annual Out-of-Pocket Limit/Individual" at bounding box center [271, 385] width 180 height 24
click at [432, 383] on td "$3,000" at bounding box center [455, 385] width 189 height 24
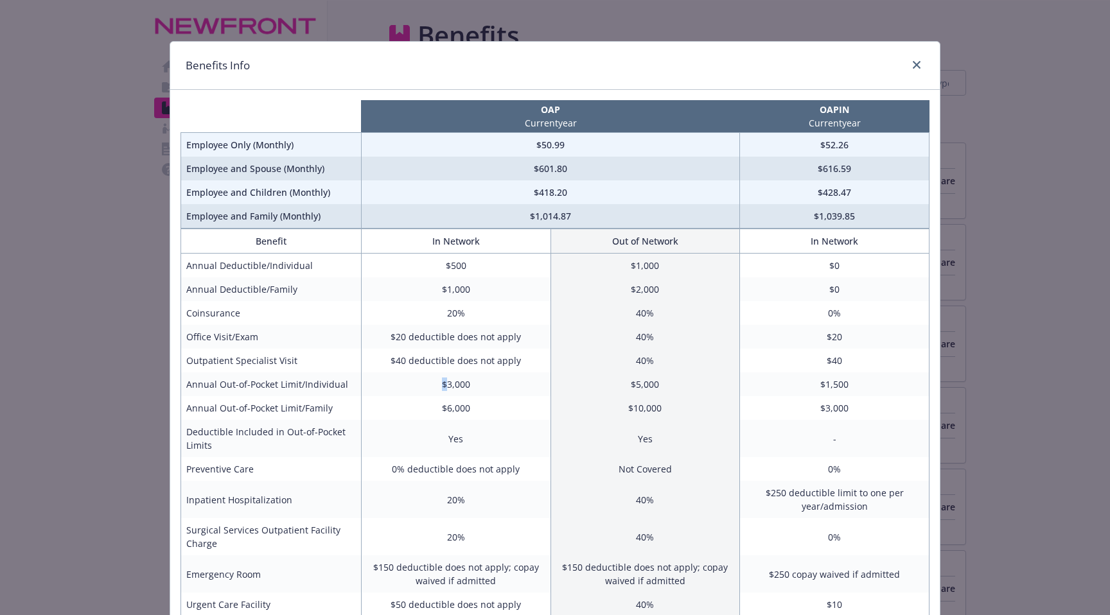
click at [456, 383] on td "$3,000" at bounding box center [455, 385] width 189 height 24
click at [916, 67] on icon "close" at bounding box center [917, 65] width 8 height 8
